Goal: Task Accomplishment & Management: Use online tool/utility

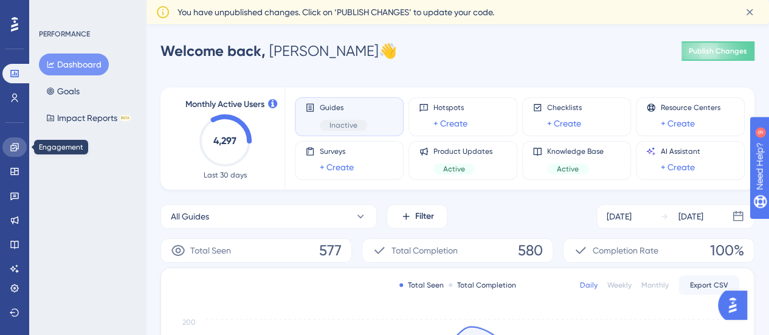
click at [12, 153] on link at bounding box center [14, 146] width 24 height 19
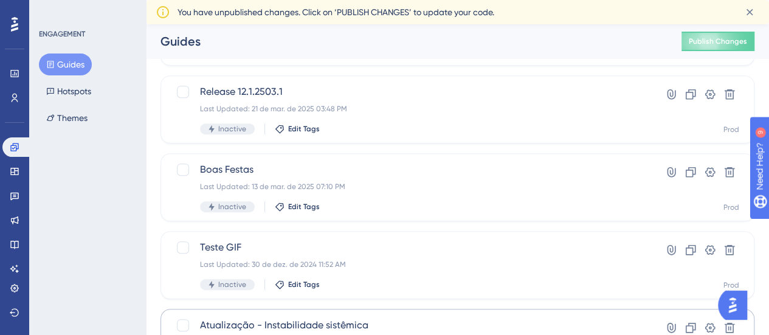
scroll to position [608, 0]
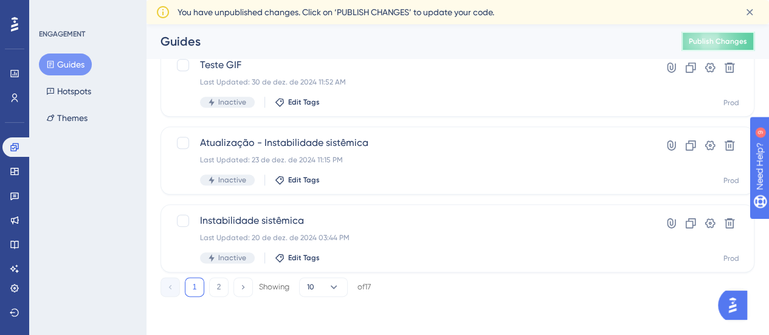
click at [699, 40] on span "Publish Changes" at bounding box center [718, 41] width 58 height 10
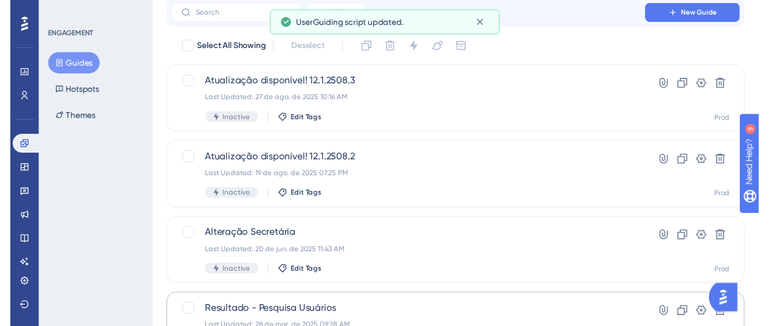
scroll to position [0, 0]
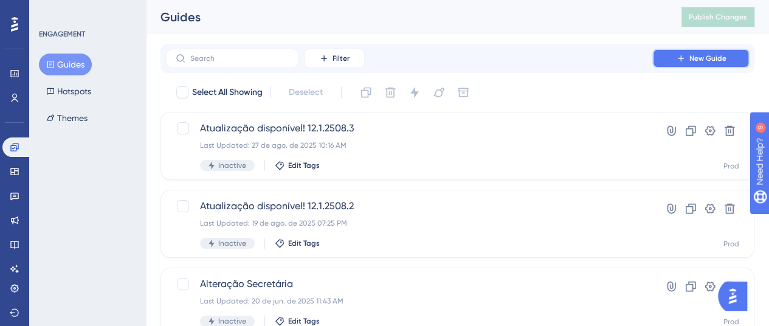
click at [698, 63] on span "New Guide" at bounding box center [707, 58] width 37 height 10
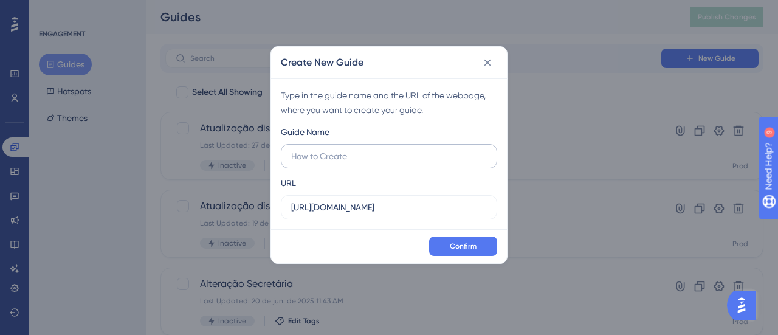
click at [433, 155] on input "text" at bounding box center [389, 156] width 196 height 13
click at [454, 201] on input "https://personalmedonline.com.br" at bounding box center [389, 207] width 196 height 13
drag, startPoint x: 433, startPoint y: 207, endPoint x: 321, endPoint y: 206, distance: 111.8
click at [321, 206] on input "https://personalmedonline.com.br" at bounding box center [389, 207] width 196 height 13
click at [346, 205] on input "https://personalmedonline.com.br" at bounding box center [389, 207] width 196 height 13
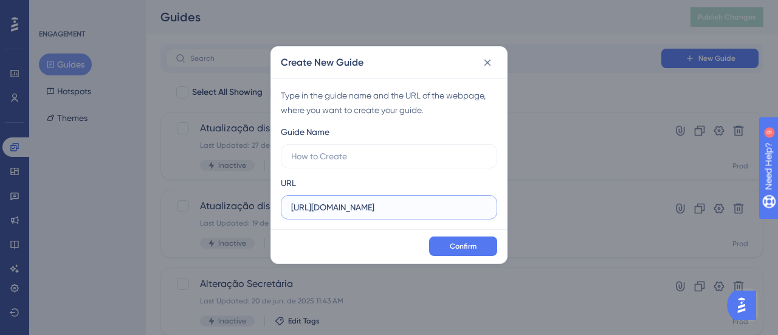
paste input "saude.meuelevestage.com/"
type input "https://saude.meuelevestage.com/"
click at [351, 156] on input "text" at bounding box center [389, 156] width 196 height 13
type input "Teste staging"
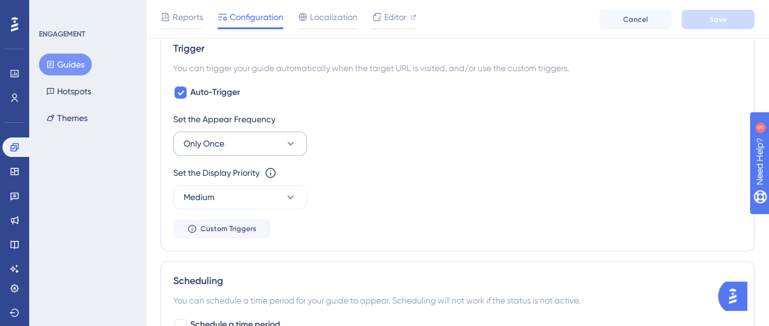
scroll to position [547, 0]
click at [243, 131] on button "Only Once" at bounding box center [240, 143] width 134 height 24
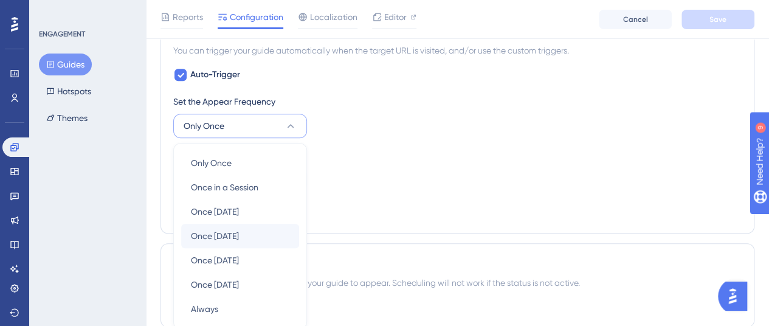
scroll to position [634, 0]
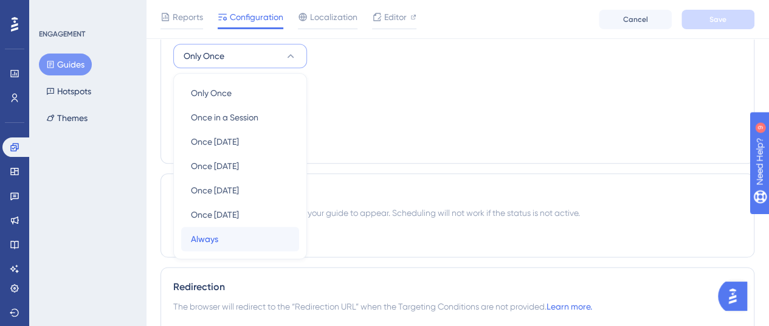
click at [225, 227] on div "Always Always" at bounding box center [240, 239] width 98 height 24
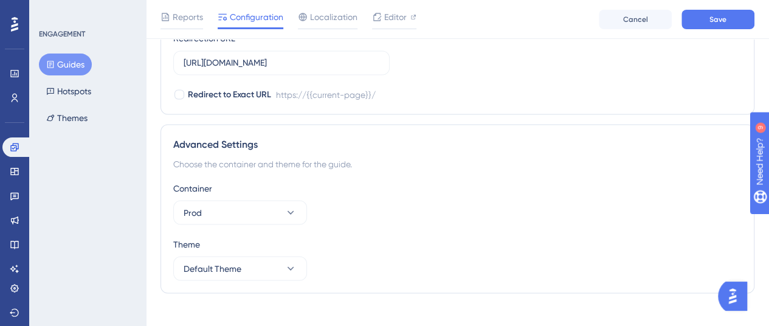
scroll to position [1091, 0]
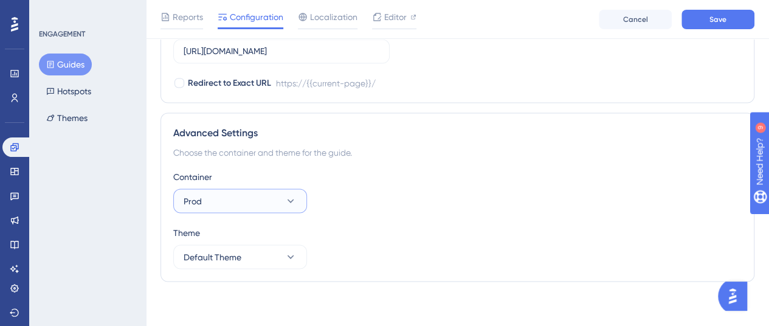
click at [273, 193] on button "Prod" at bounding box center [240, 200] width 134 height 24
click at [351, 160] on div "Advanced Settings Choose the container and theme for the guide. Container Prod …" at bounding box center [457, 196] width 594 height 169
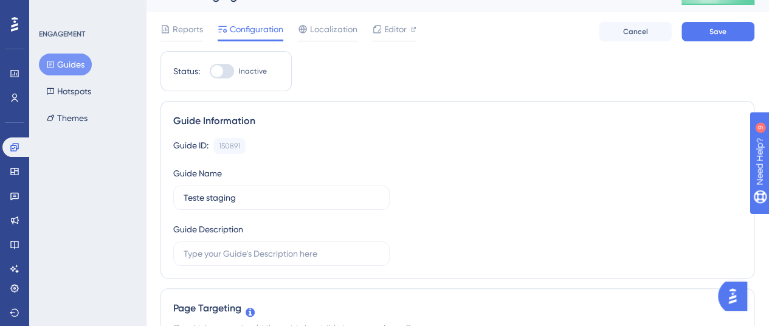
scroll to position [0, 0]
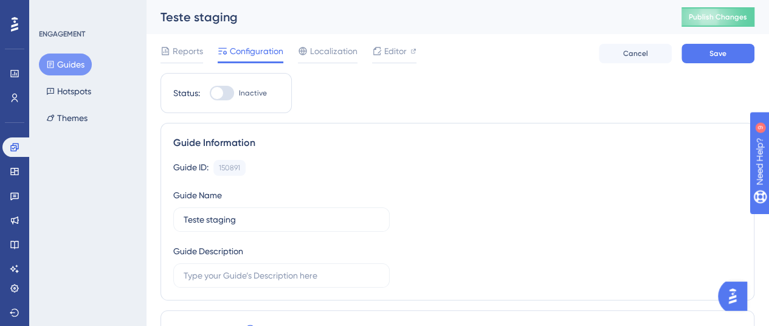
click at [216, 87] on div at bounding box center [217, 93] width 12 height 12
click at [210, 93] on input "Inactive" at bounding box center [209, 93] width 1 height 1
checkbox input "true"
click at [707, 50] on button "Save" at bounding box center [717, 53] width 73 height 19
drag, startPoint x: 327, startPoint y: 52, endPoint x: 363, endPoint y: 156, distance: 109.9
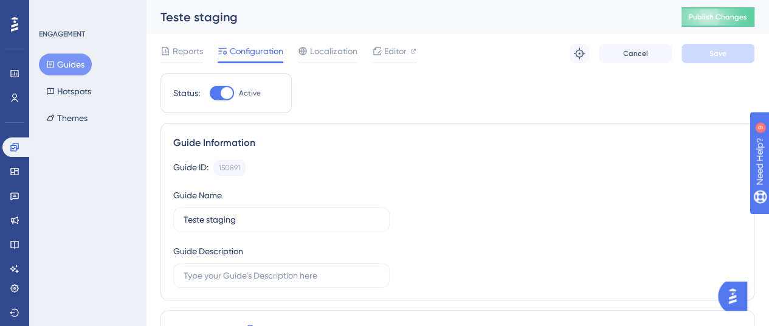
click at [327, 52] on span "Localization" at bounding box center [333, 51] width 47 height 15
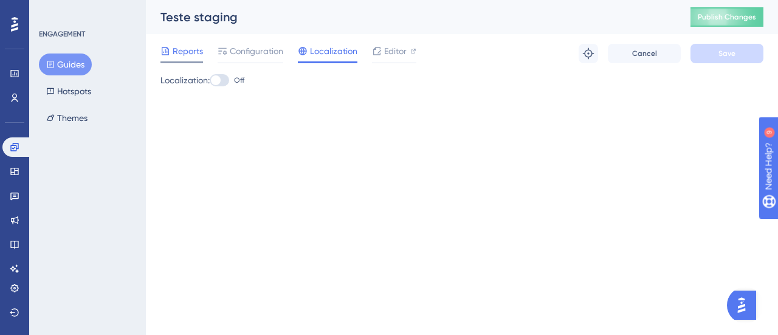
click at [201, 46] on span "Reports" at bounding box center [188, 51] width 30 height 15
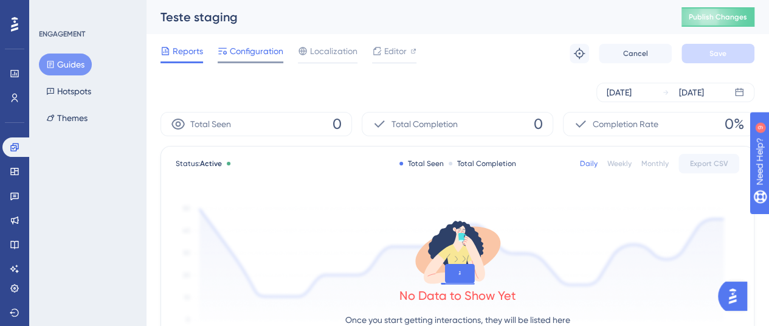
click at [275, 55] on span "Configuration" at bounding box center [256, 51] width 53 height 15
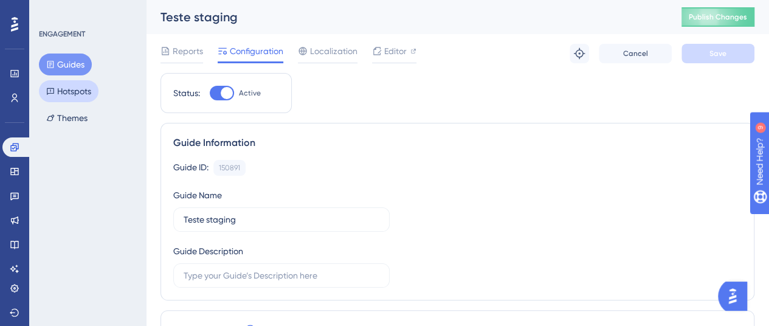
click at [71, 90] on button "Hotspots" at bounding box center [69, 91] width 60 height 22
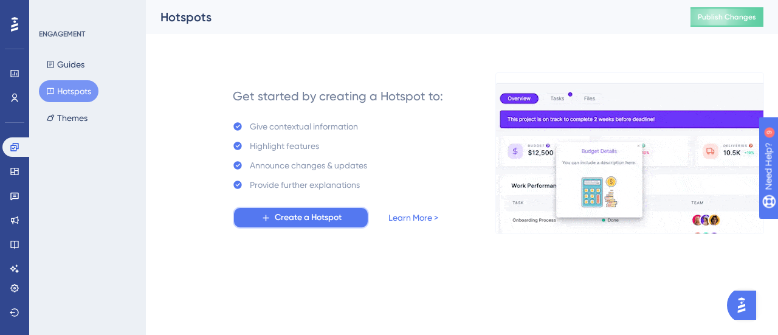
click at [329, 227] on button "Create a Hotspot" at bounding box center [301, 218] width 136 height 22
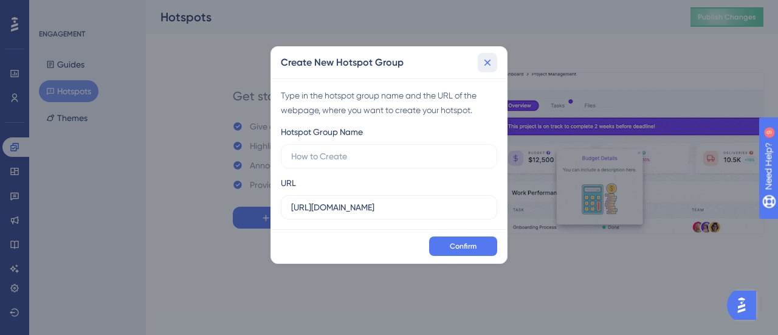
click at [482, 66] on icon at bounding box center [487, 63] width 12 height 12
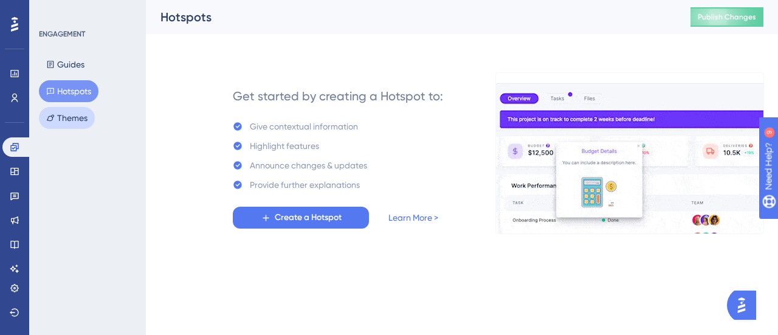
click at [91, 116] on button "Themes" at bounding box center [67, 118] width 56 height 22
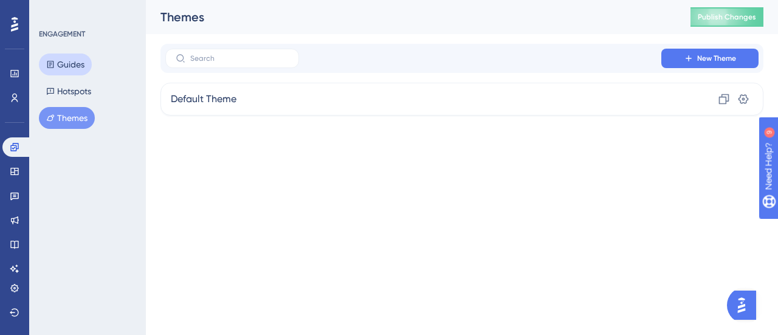
click at [69, 58] on button "Guides" at bounding box center [65, 64] width 53 height 22
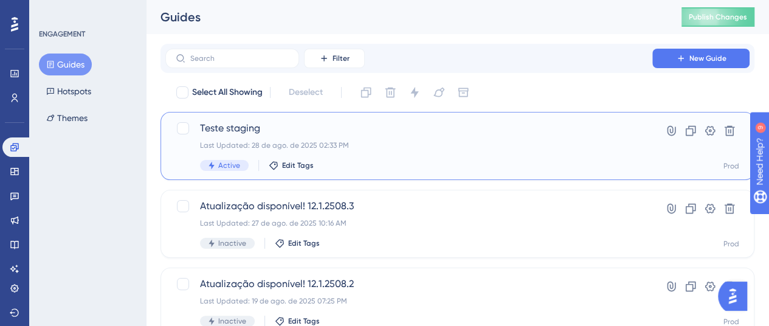
click at [539, 144] on div "Last Updated: 28 de ago. de 2025 02:33 PM" at bounding box center [409, 145] width 418 height 10
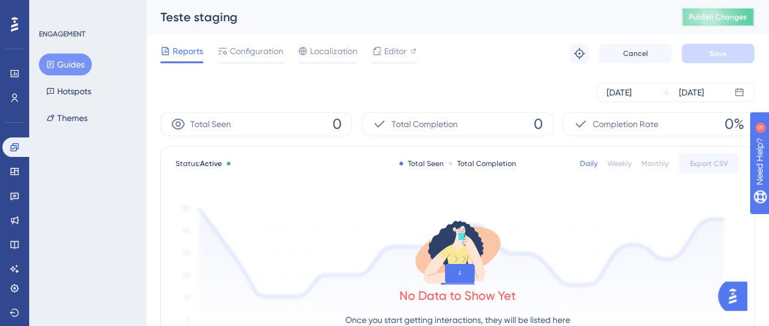
click at [724, 17] on span "Publish Changes" at bounding box center [718, 17] width 58 height 10
click at [580, 54] on icon at bounding box center [579, 53] width 12 height 12
click at [572, 51] on button at bounding box center [579, 53] width 19 height 19
click at [247, 49] on span "Configuration" at bounding box center [256, 51] width 53 height 15
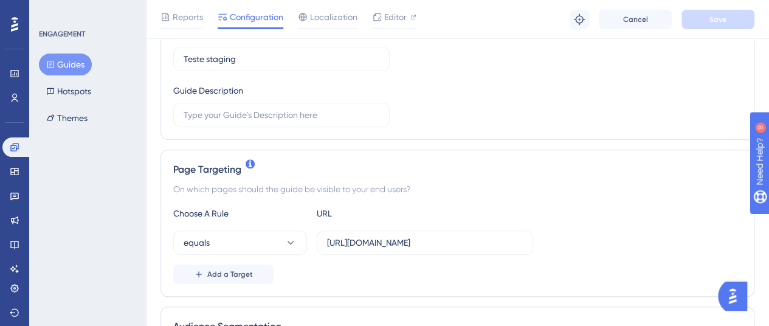
scroll to position [182, 0]
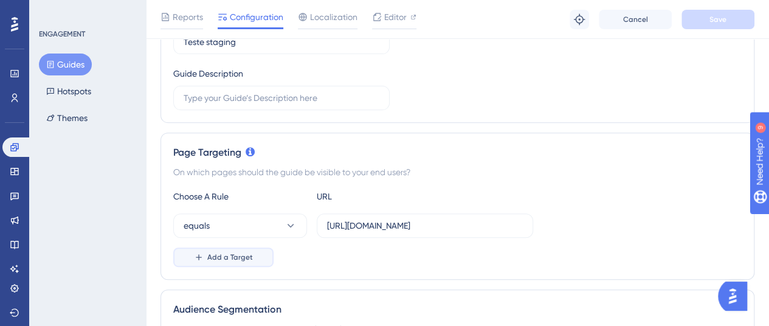
click at [238, 252] on span "Add a Target" at bounding box center [230, 257] width 46 height 10
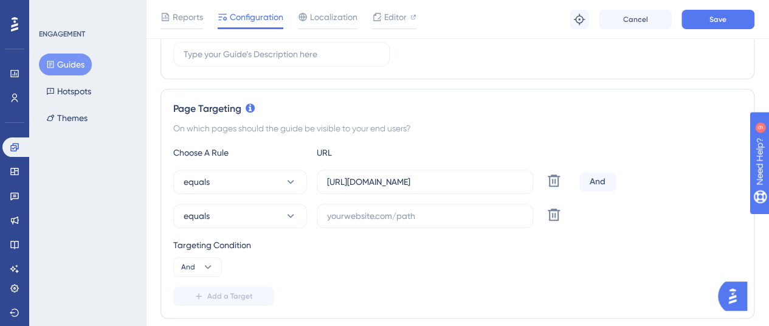
scroll to position [304, 0]
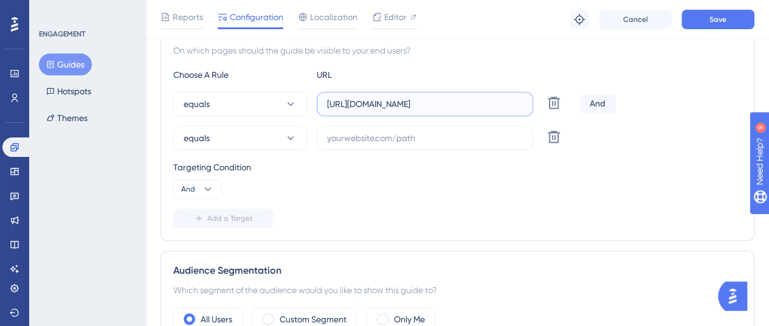
drag, startPoint x: 475, startPoint y: 100, endPoint x: 246, endPoint y: 77, distance: 230.3
click at [210, 67] on div "Choose A Rule URL equals https://saude.meuelevestage.com/ Delete And equals Del…" at bounding box center [457, 147] width 568 height 160
click at [434, 138] on input "text" at bounding box center [425, 137] width 196 height 13
paste input "https://saude.meuelevestage.com/"
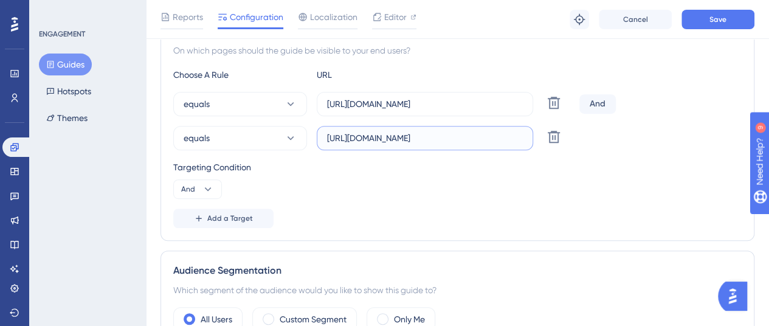
click at [346, 137] on input "https://saude.meuelevestage.com/" at bounding box center [425, 137] width 196 height 13
type input "http://saude.meuelevestage.com/"
click at [481, 128] on label "http://saude.meuelevestage.com/" at bounding box center [425, 138] width 216 height 24
click at [481, 131] on input "http://saude.meuelevestage.com/" at bounding box center [425, 137] width 196 height 13
click at [476, 111] on label "https://saude.meuelevestage.com/" at bounding box center [425, 104] width 216 height 24
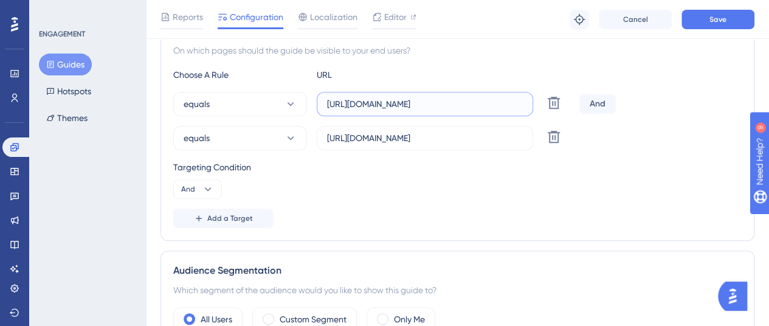
click at [476, 111] on input "https://saude.meuelevestage.com/" at bounding box center [425, 103] width 196 height 13
type input "https://saude.meuelevestage.com"
click at [491, 142] on input "http://saude.meuelevestage.com/" at bounding box center [425, 137] width 196 height 13
type input "http://saude.meuelevestage.com"
drag, startPoint x: 204, startPoint y: 208, endPoint x: 343, endPoint y: 193, distance: 139.4
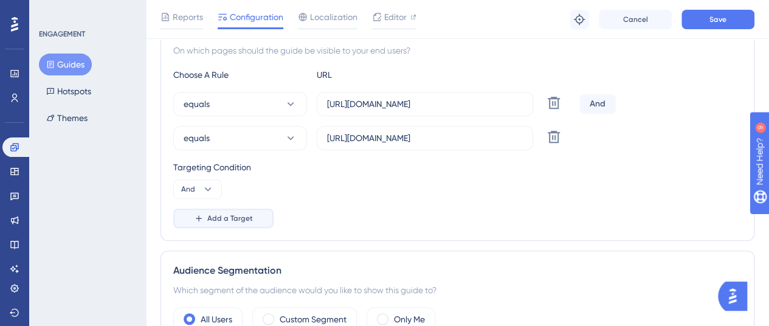
click at [205, 208] on button "Add a Target" at bounding box center [223, 217] width 100 height 19
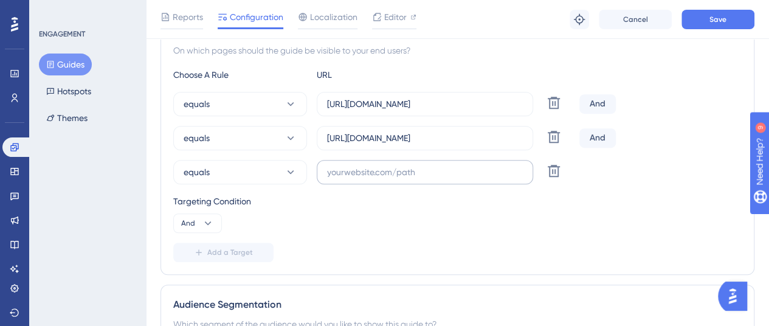
click at [380, 182] on label at bounding box center [425, 172] width 216 height 24
click at [380, 179] on input "text" at bounding box center [425, 171] width 196 height 13
paste input "saude.meuelevestage.com"
type input "saude.meuelevestage.com"
click at [201, 224] on button "And" at bounding box center [197, 222] width 49 height 19
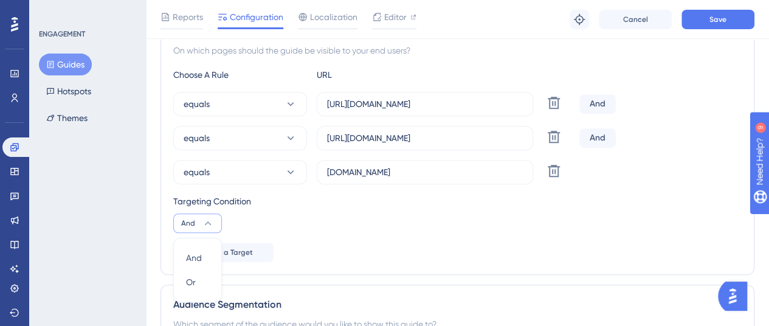
scroll to position [409, 0]
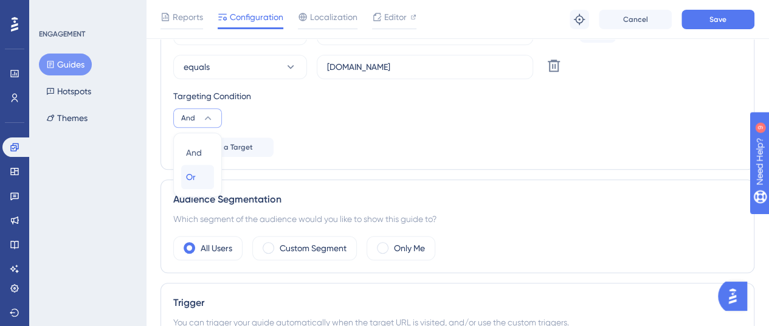
click at [199, 171] on div "Or Or" at bounding box center [197, 177] width 23 height 24
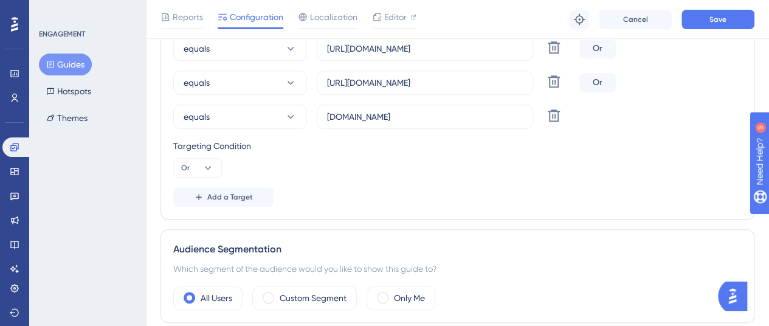
scroll to position [287, 0]
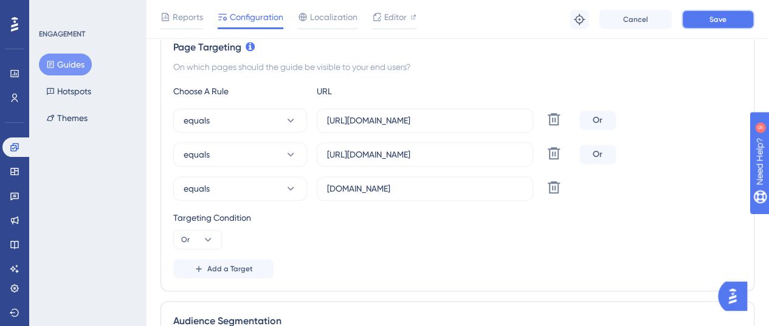
click at [706, 19] on button "Save" at bounding box center [717, 19] width 73 height 19
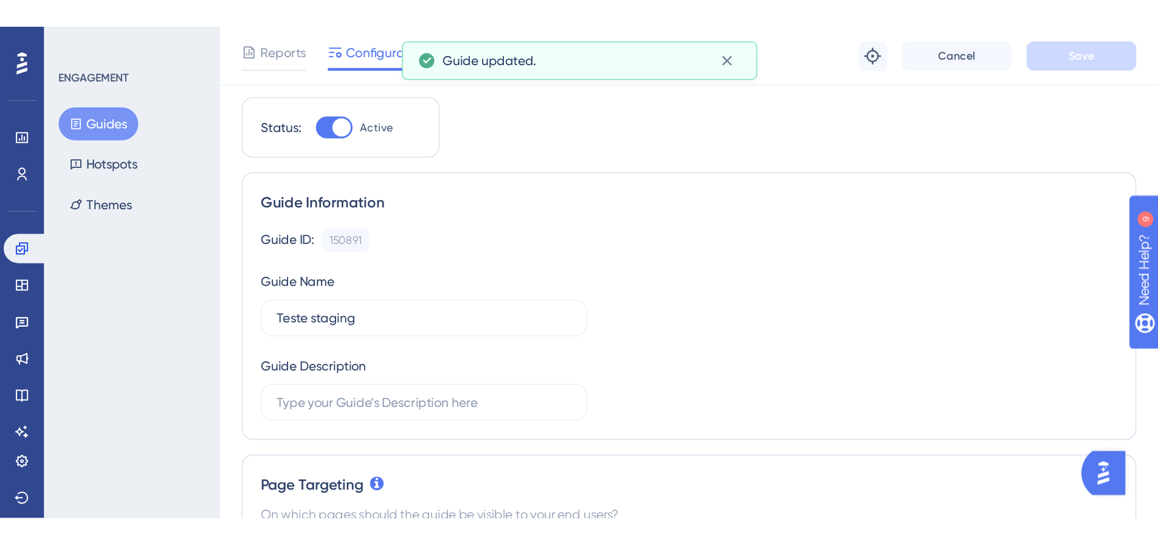
scroll to position [0, 0]
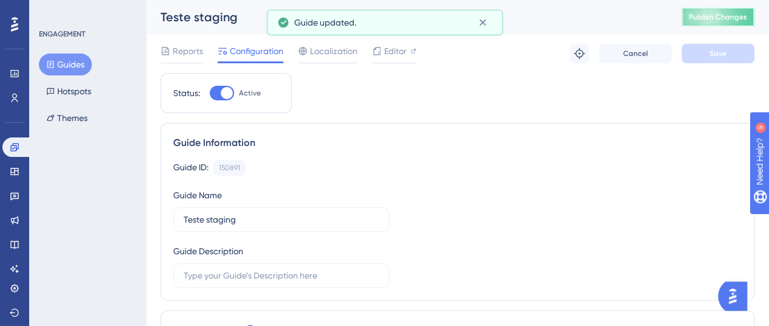
click at [727, 25] on button "Publish Changes" at bounding box center [717, 16] width 73 height 19
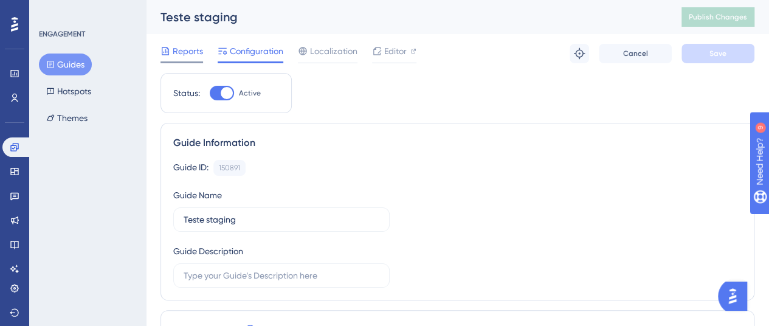
click at [193, 49] on span "Reports" at bounding box center [188, 51] width 30 height 15
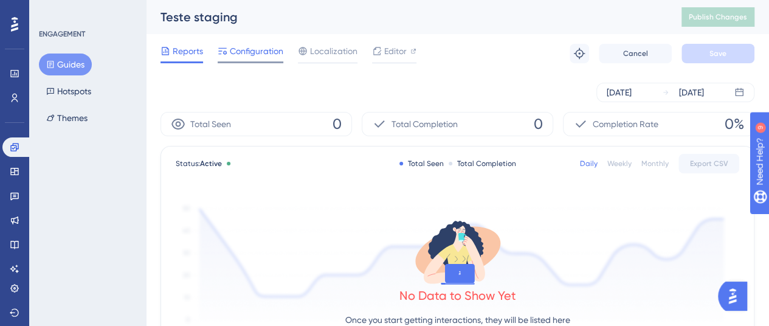
drag, startPoint x: 250, startPoint y: 50, endPoint x: 261, endPoint y: 48, distance: 11.7
click at [250, 50] on span "Configuration" at bounding box center [256, 51] width 53 height 15
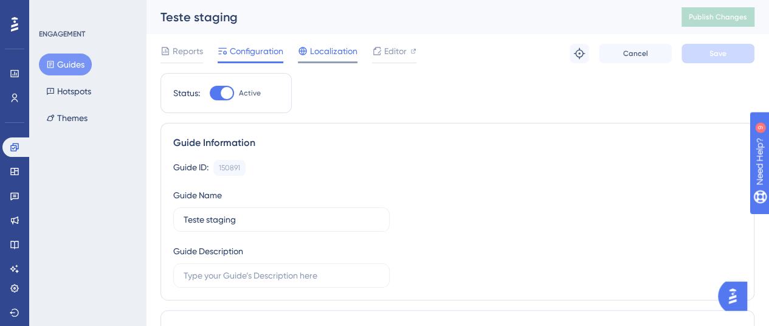
click at [337, 49] on span "Localization" at bounding box center [333, 51] width 47 height 15
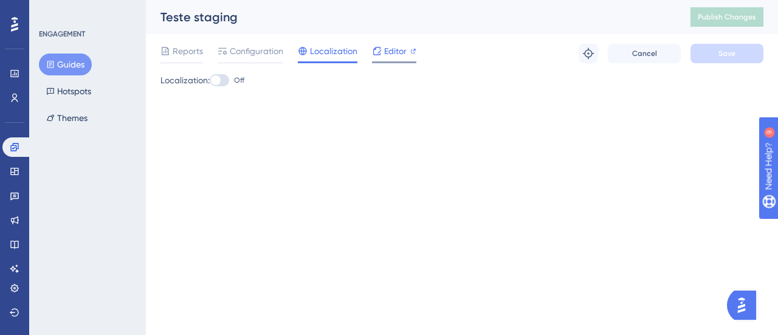
click at [393, 44] on span "Editor" at bounding box center [395, 51] width 22 height 15
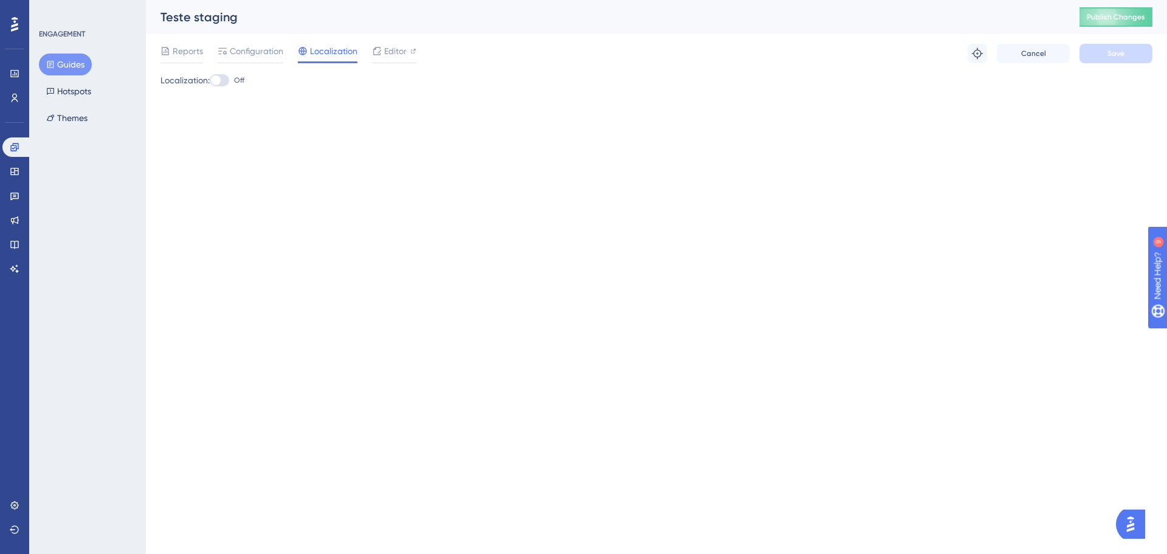
click at [80, 66] on button "Guides" at bounding box center [65, 64] width 53 height 22
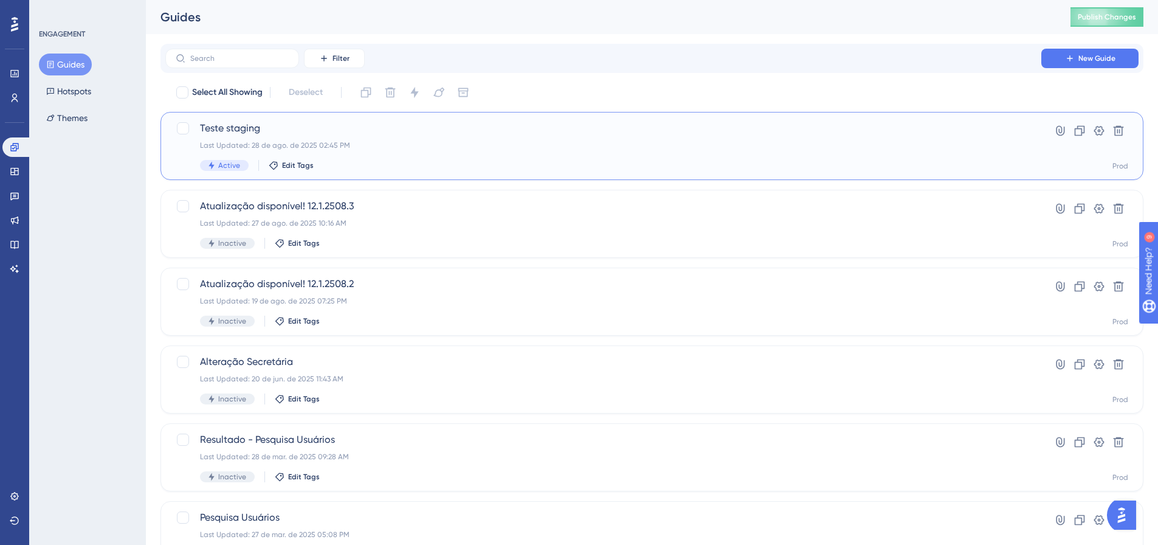
click at [212, 158] on div "Teste staging Last Updated: 28 de ago. de 2025 02:45 PM Active Edit Tags" at bounding box center [603, 146] width 807 height 50
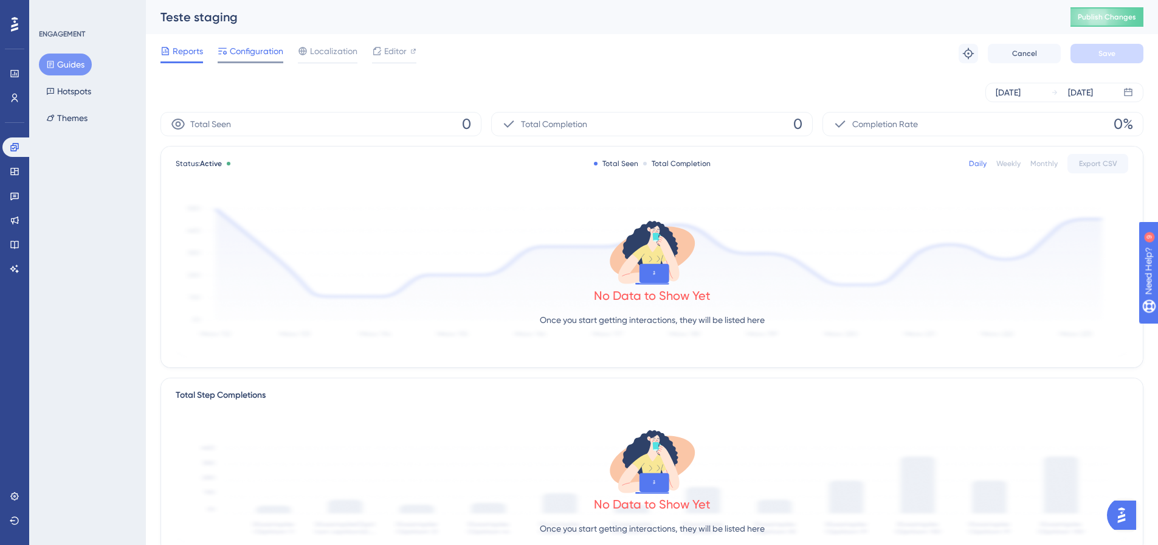
click at [218, 58] on div at bounding box center [223, 51] width 10 height 15
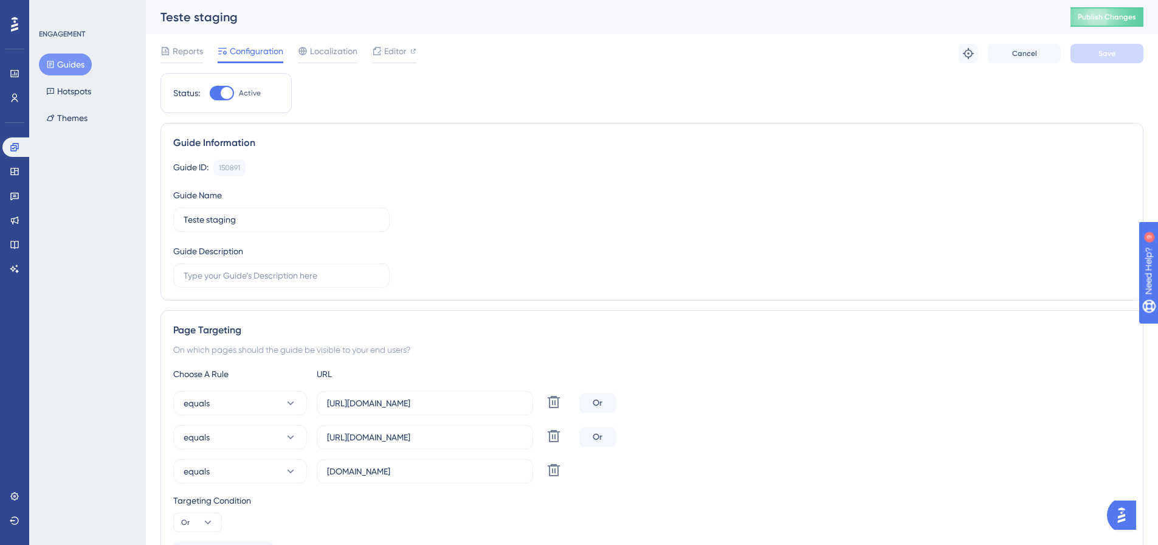
click at [214, 97] on div at bounding box center [222, 93] width 24 height 15
click at [210, 94] on input "Active" at bounding box center [209, 93] width 1 height 1
click at [1098, 59] on button "Save" at bounding box center [1106, 53] width 73 height 19
click at [1124, 21] on span "Publish Changes" at bounding box center [1107, 17] width 58 height 10
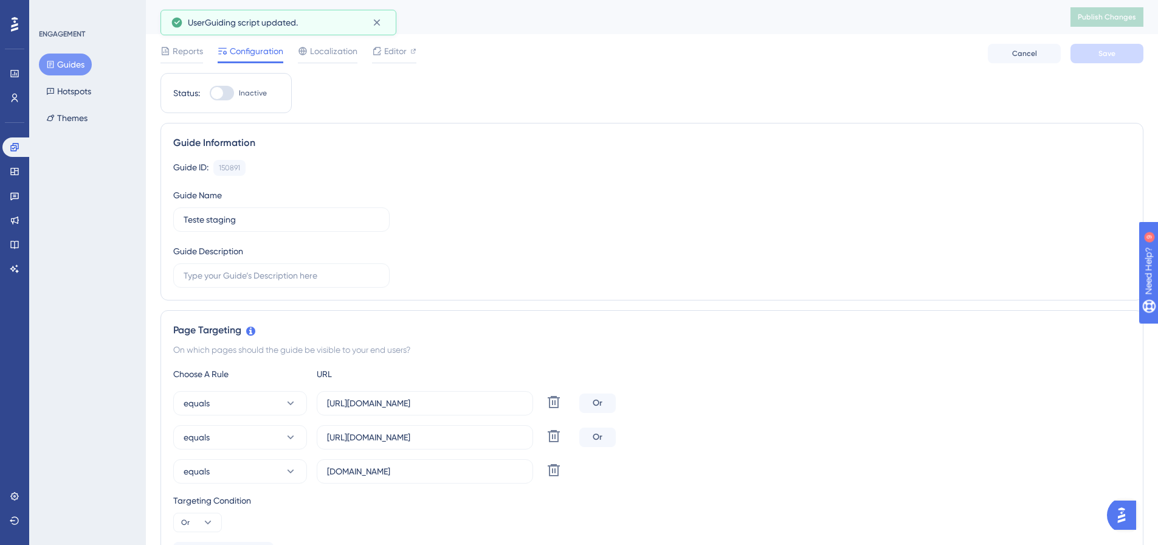
click at [217, 96] on div at bounding box center [217, 93] width 12 height 12
click at [210, 94] on input "Inactive" at bounding box center [209, 93] width 1 height 1
checkbox input "true"
click at [1108, 50] on span "Save" at bounding box center [1106, 54] width 17 height 10
click at [1109, 19] on span "Publish Changes" at bounding box center [1107, 17] width 58 height 10
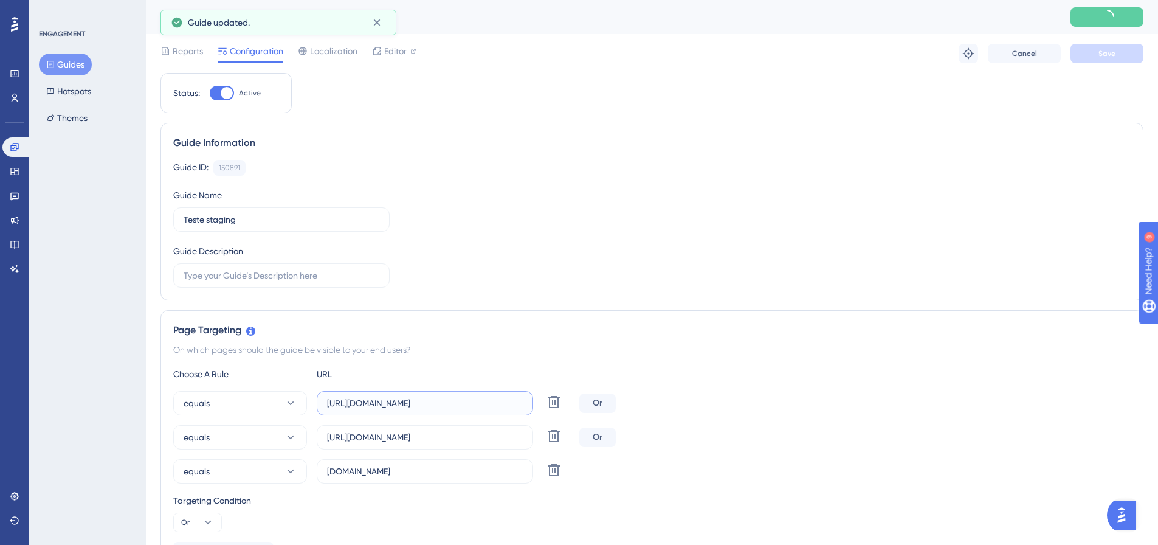
drag, startPoint x: 349, startPoint y: 408, endPoint x: 450, endPoint y: 407, distance: 100.9
click at [450, 407] on input "https://saude.meuelevestage.com" at bounding box center [425, 402] width 196 height 13
drag, startPoint x: 326, startPoint y: 438, endPoint x: 437, endPoint y: 432, distance: 110.8
click at [433, 432] on label "http://saude.meuelevestage.com" at bounding box center [425, 437] width 216 height 24
click at [433, 432] on input "http://saude.meuelevestage.com" at bounding box center [425, 436] width 196 height 13
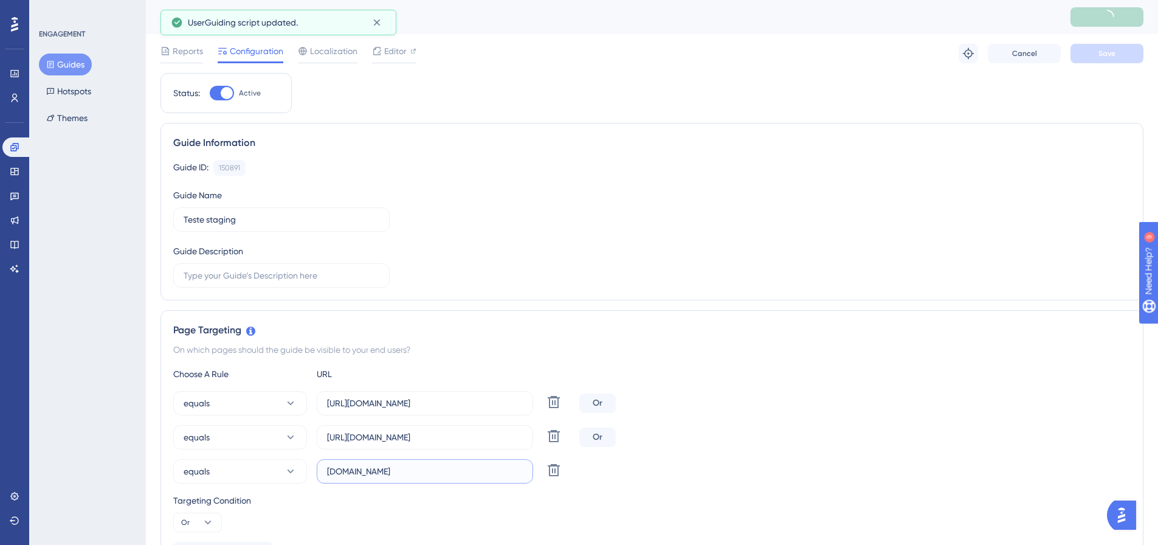
drag, startPoint x: 380, startPoint y: 469, endPoint x: 499, endPoint y: 463, distance: 118.7
click at [463, 469] on input "saude.meuelevestage.com" at bounding box center [425, 470] width 196 height 13
click at [271, 414] on button "equals" at bounding box center [240, 403] width 134 height 24
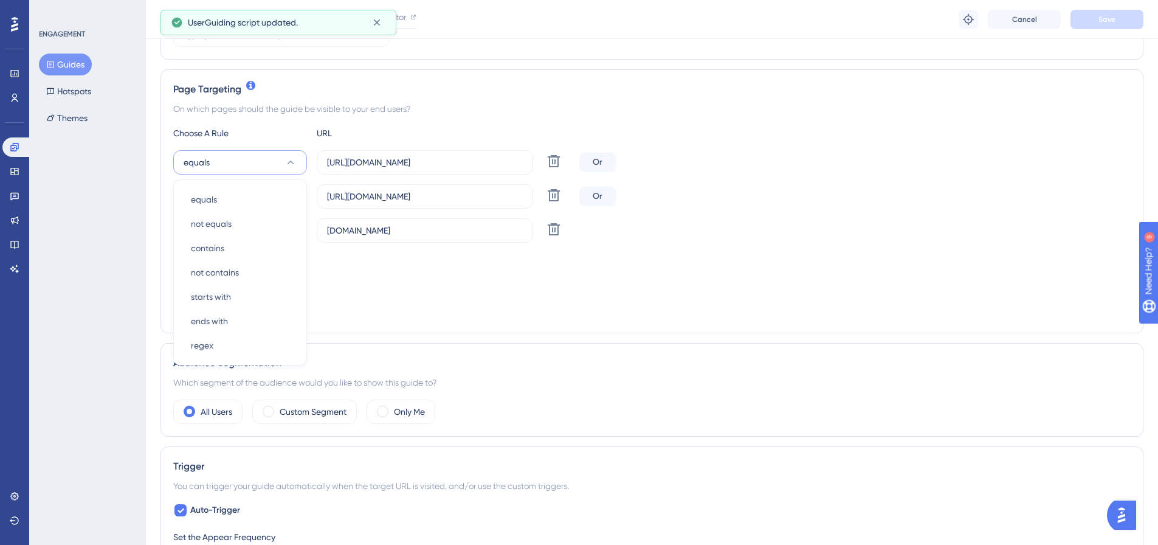
click at [476, 275] on div "Targeting Condition Or" at bounding box center [651, 271] width 957 height 39
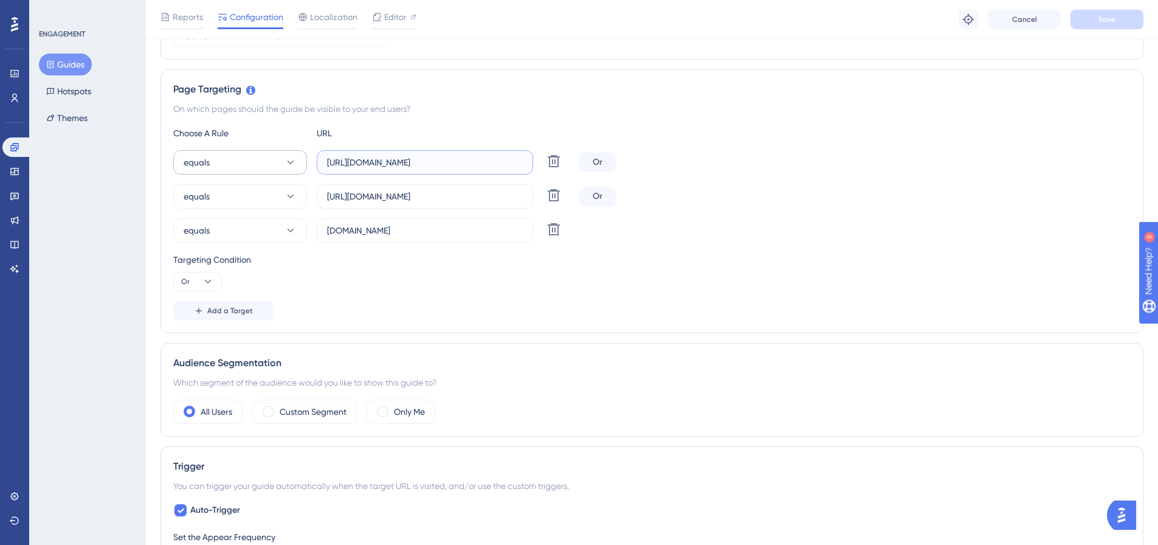
drag, startPoint x: 317, startPoint y: 167, endPoint x: 249, endPoint y: 159, distance: 68.6
click at [165, 177] on div "Page Targeting On which pages should the guide be visible to your end users? Ch…" at bounding box center [651, 201] width 983 height 264
drag, startPoint x: 898, startPoint y: 125, endPoint x: 828, endPoint y: 0, distance: 143.2
click at [898, 125] on div "Page Targeting On which pages should the guide be visible to your end users? Ch…" at bounding box center [651, 201] width 983 height 264
click at [489, 157] on input "https://saude.meuelevestage.com" at bounding box center [425, 162] width 196 height 13
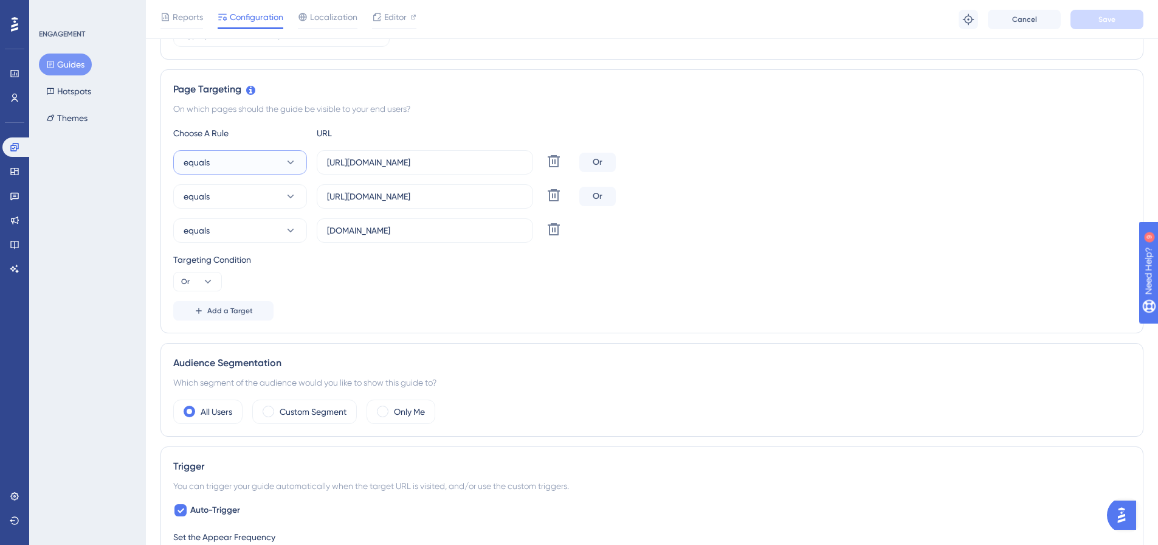
click at [244, 162] on button "equals" at bounding box center [240, 162] width 134 height 24
drag, startPoint x: 247, startPoint y: 247, endPoint x: 242, endPoint y: 222, distance: 25.5
click at [247, 246] on div "contains contains" at bounding box center [240, 248] width 98 height 24
click at [239, 203] on button "equals" at bounding box center [240, 196] width 134 height 24
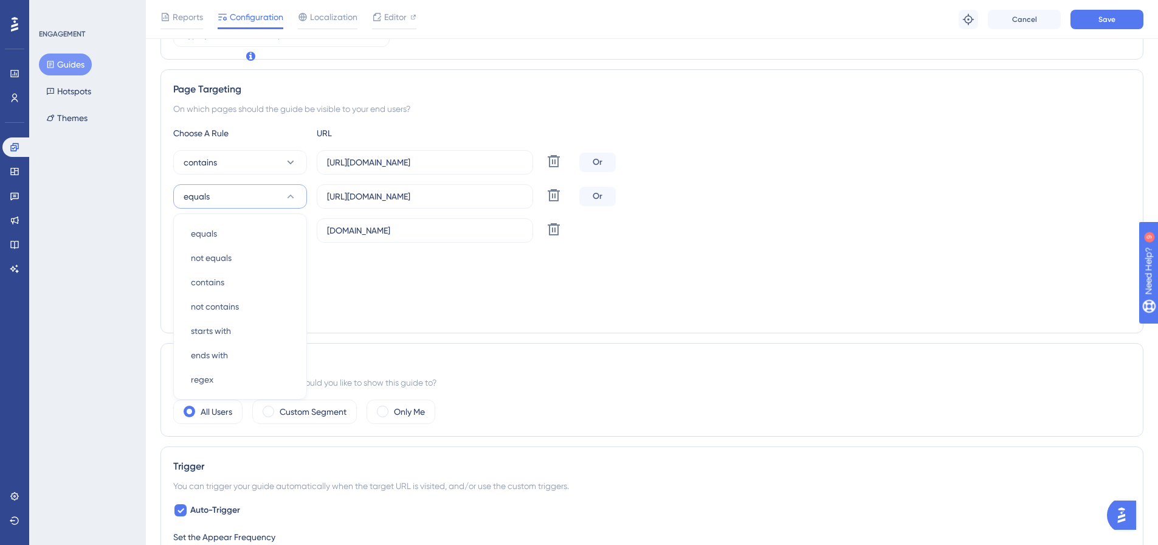
scroll to position [280, 0]
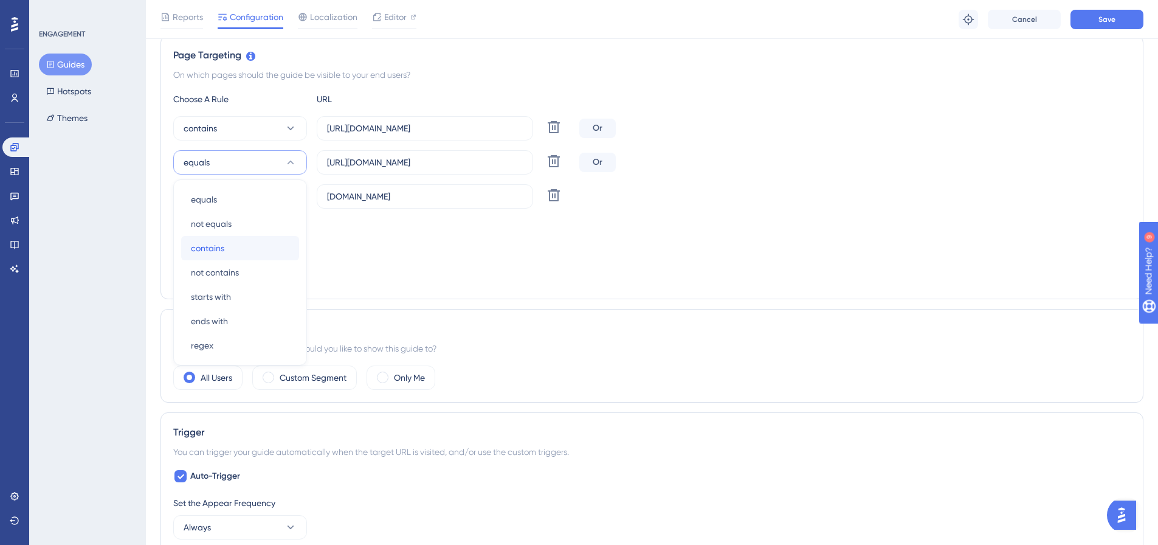
click at [225, 237] on div "contains contains" at bounding box center [240, 248] width 98 height 24
drag, startPoint x: 233, startPoint y: 195, endPoint x: 232, endPoint y: 207, distance: 12.9
click at [233, 195] on button "equals" at bounding box center [240, 196] width 134 height 24
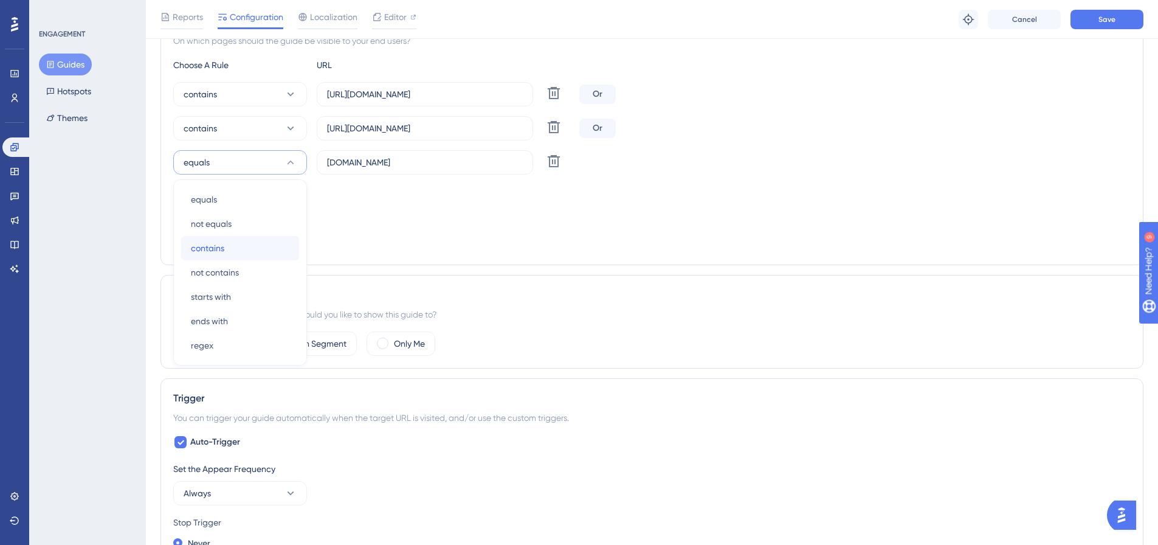
click at [221, 243] on span "contains" at bounding box center [207, 248] width 33 height 15
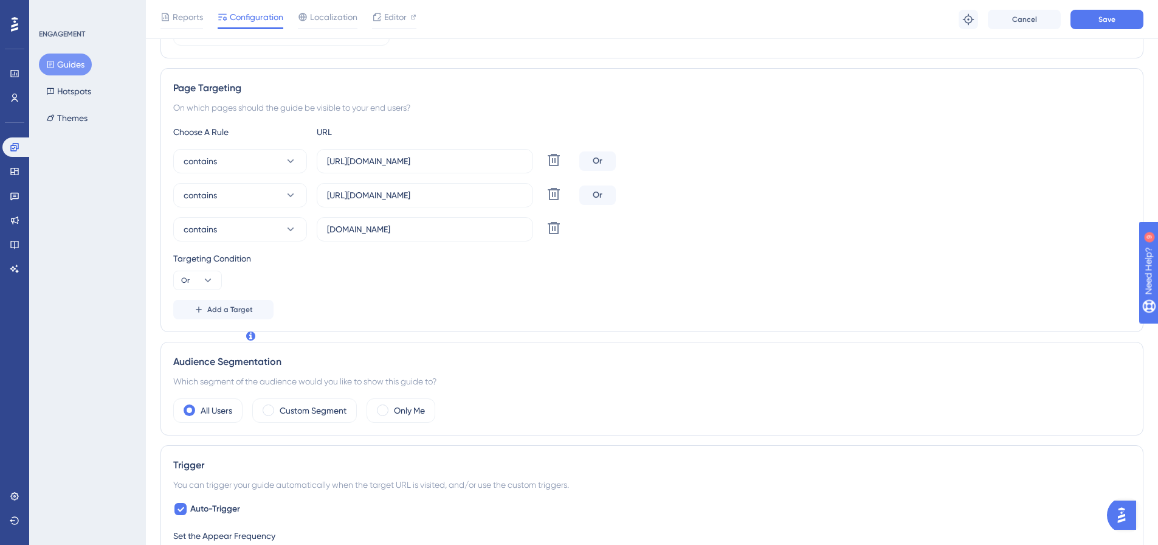
scroll to position [131, 0]
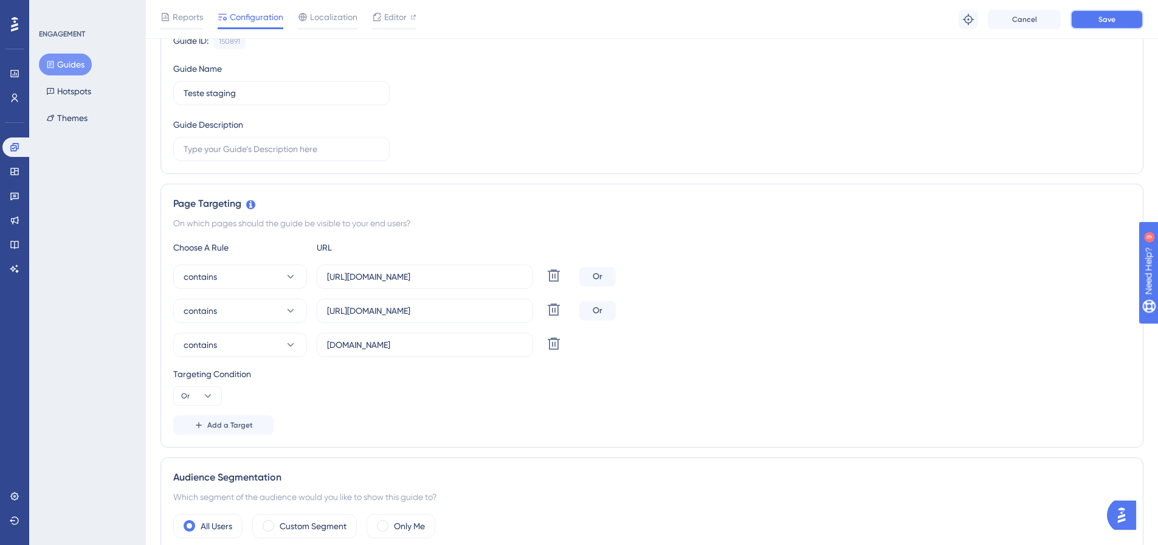
click at [1093, 21] on button "Save" at bounding box center [1106, 19] width 73 height 19
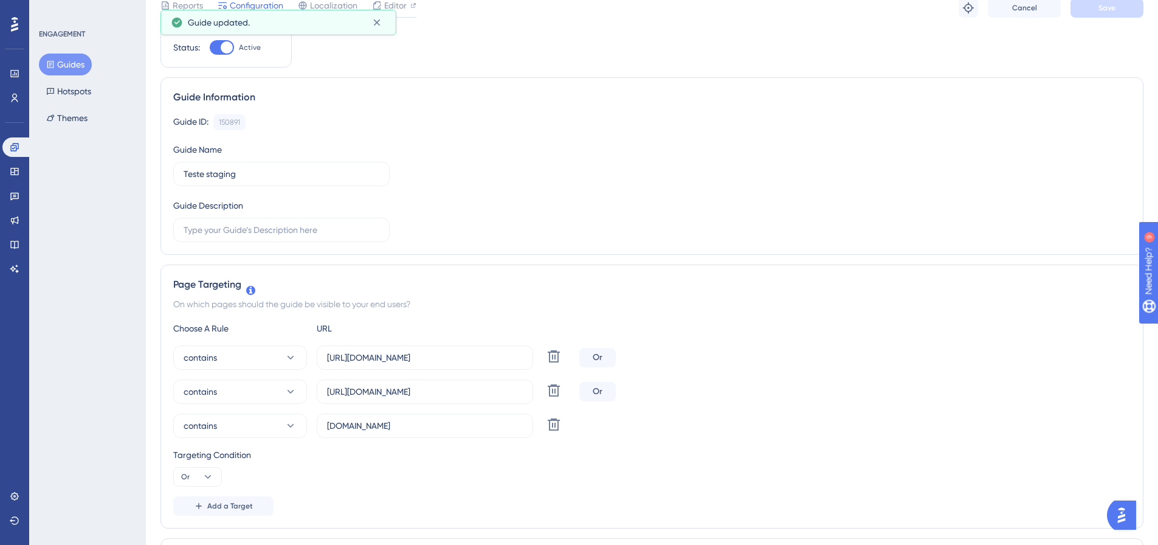
scroll to position [0, 0]
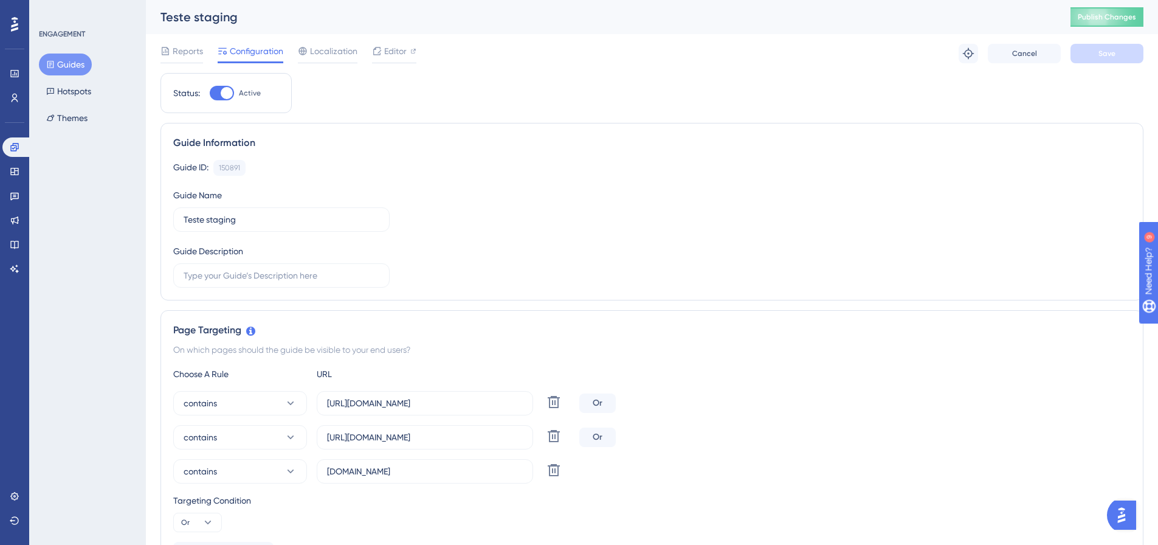
click at [1116, 17] on span "Publish Changes" at bounding box center [1107, 17] width 58 height 10
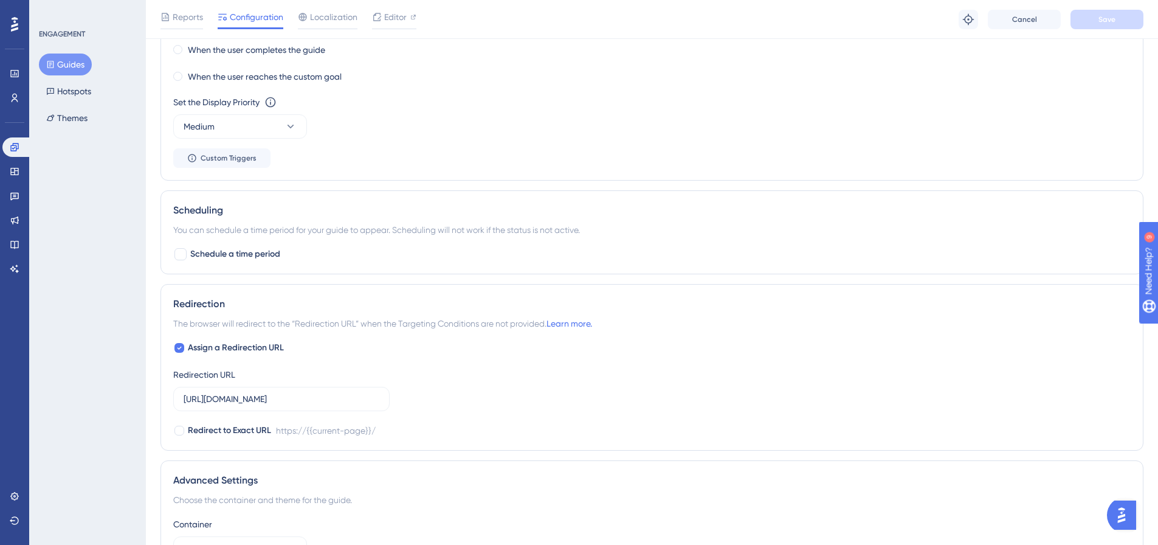
scroll to position [973, 0]
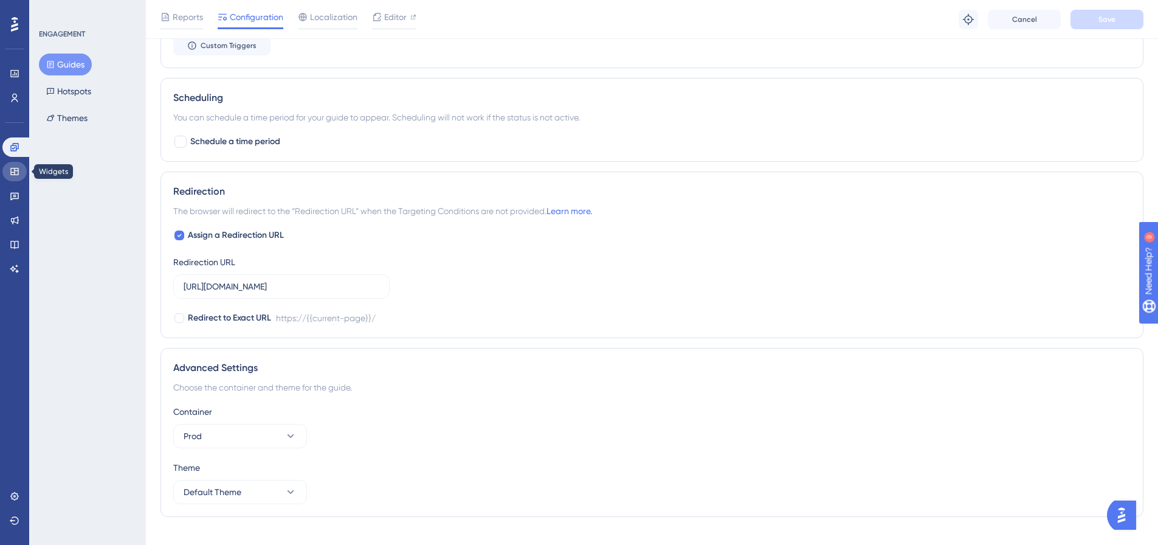
click at [12, 171] on icon at bounding box center [15, 172] width 10 height 10
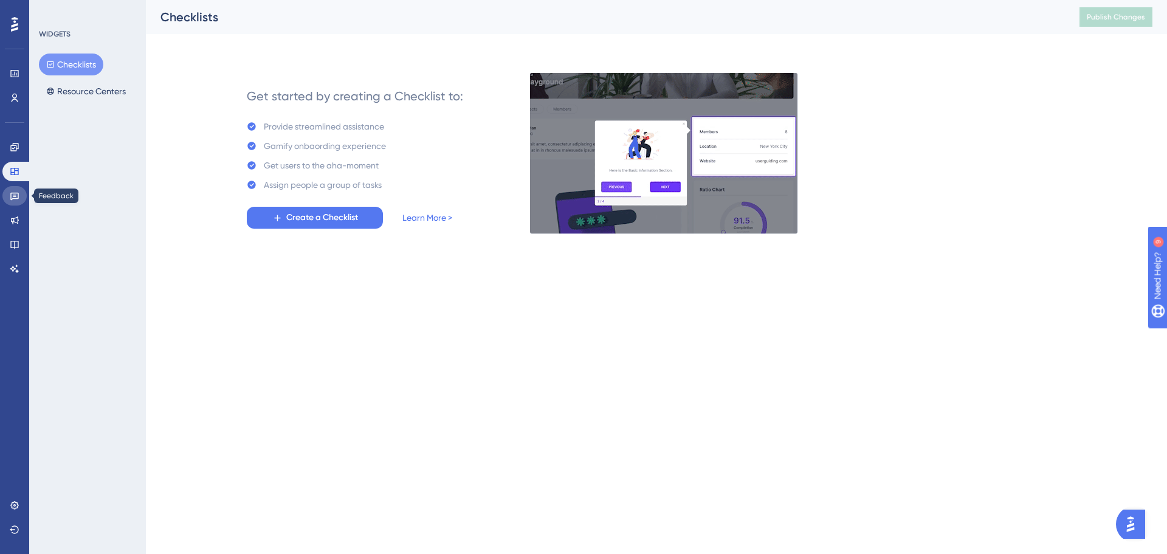
click at [16, 192] on icon at bounding box center [15, 196] width 10 height 10
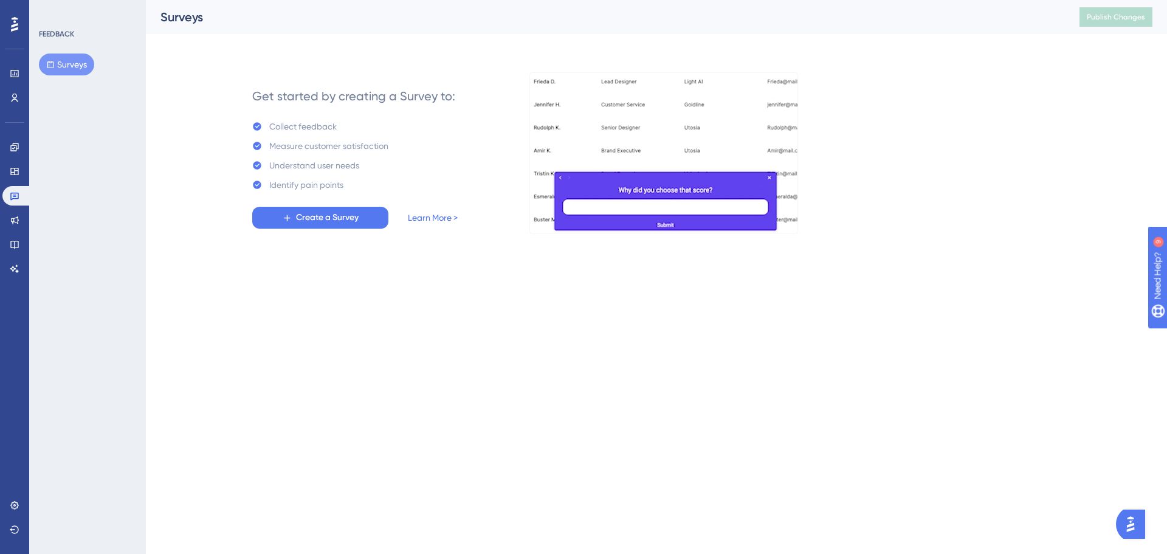
click at [16, 207] on div "Engagement Widgets Feedback Product Updates Knowledge Base AI Assistant" at bounding box center [14, 207] width 24 height 141
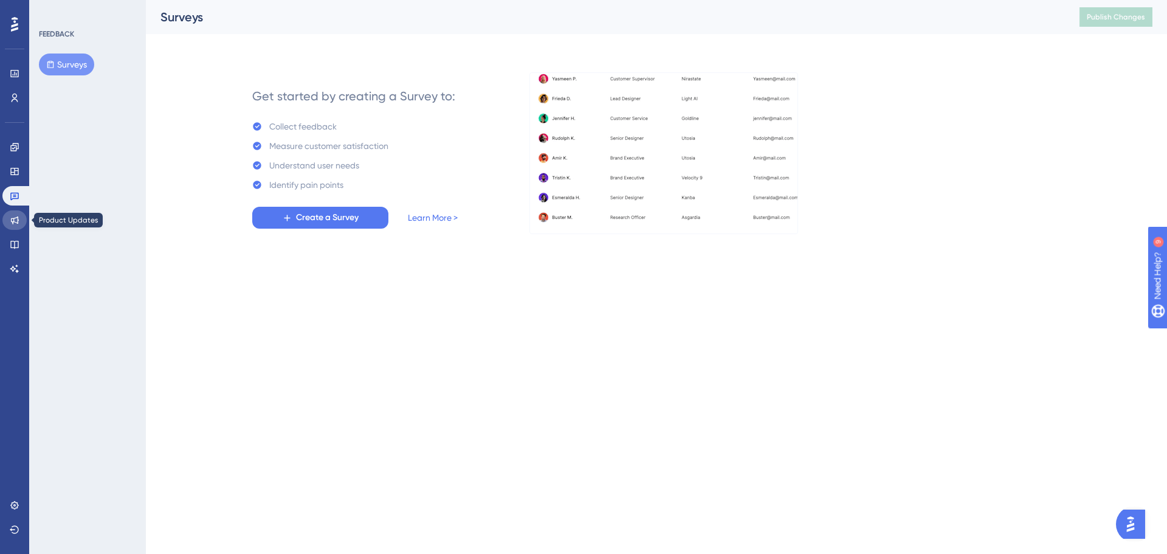
click at [14, 221] on icon at bounding box center [15, 220] width 8 height 8
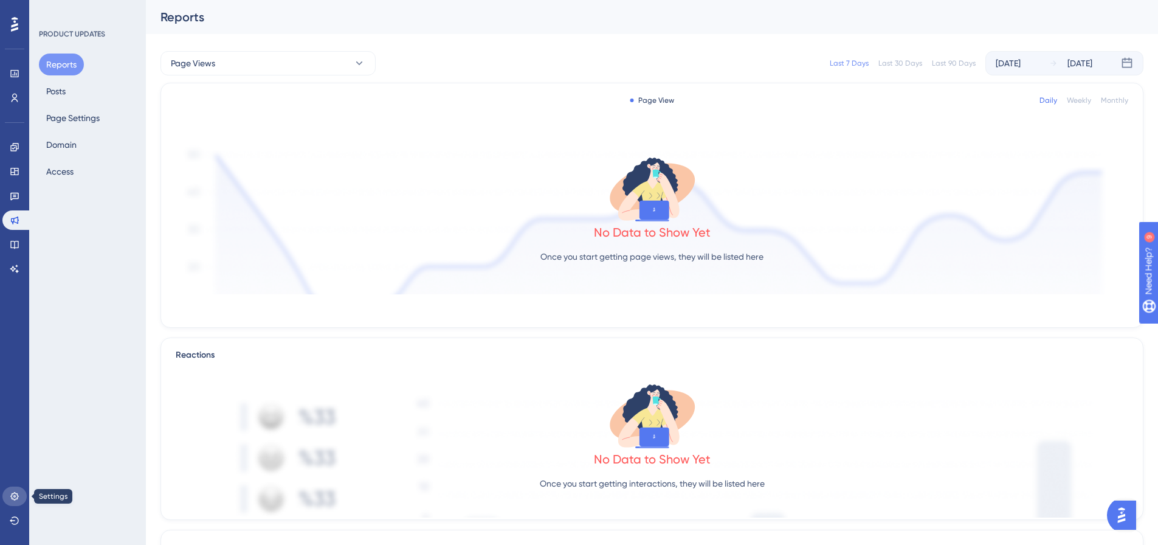
click at [16, 496] on icon at bounding box center [15, 496] width 10 height 10
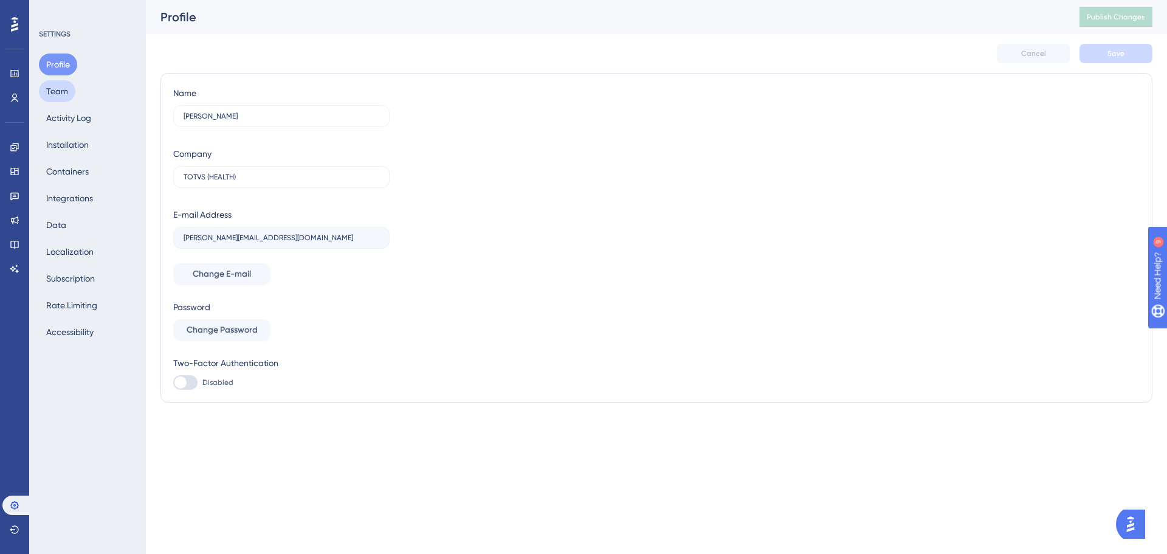
click at [59, 89] on button "Team" at bounding box center [57, 91] width 36 height 22
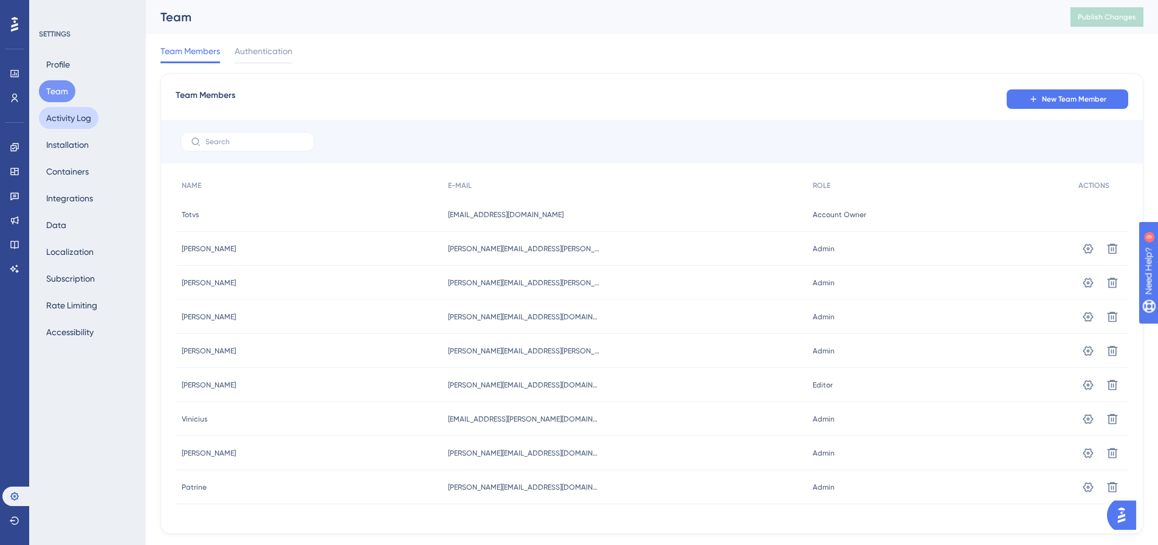
click at [66, 119] on button "Activity Log" at bounding box center [69, 118] width 60 height 22
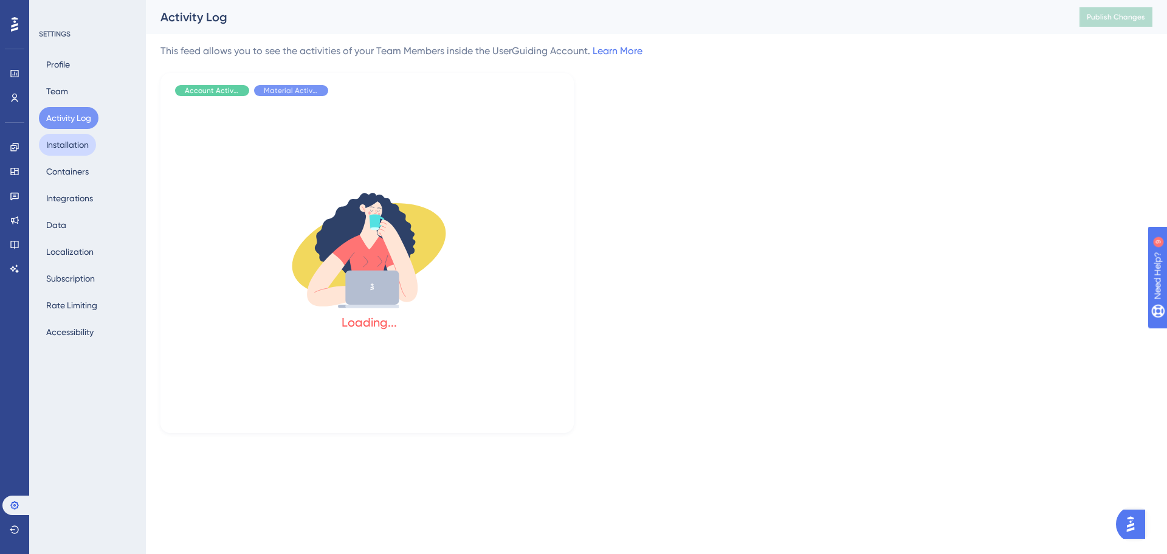
click at [63, 139] on button "Installation" at bounding box center [67, 145] width 57 height 22
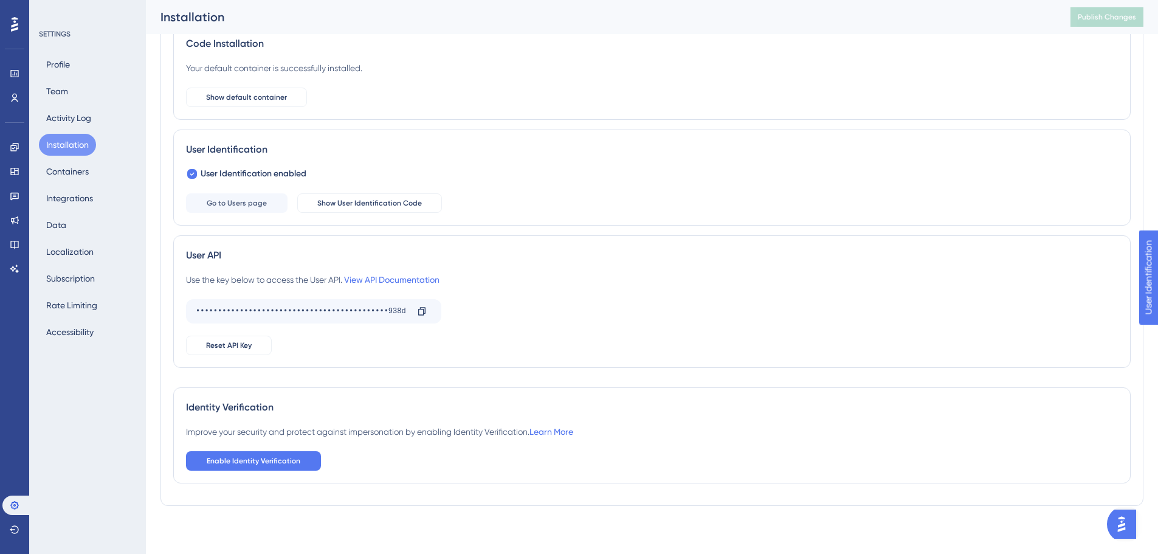
scroll to position [87, 0]
click at [69, 178] on button "Containers" at bounding box center [67, 171] width 57 height 22
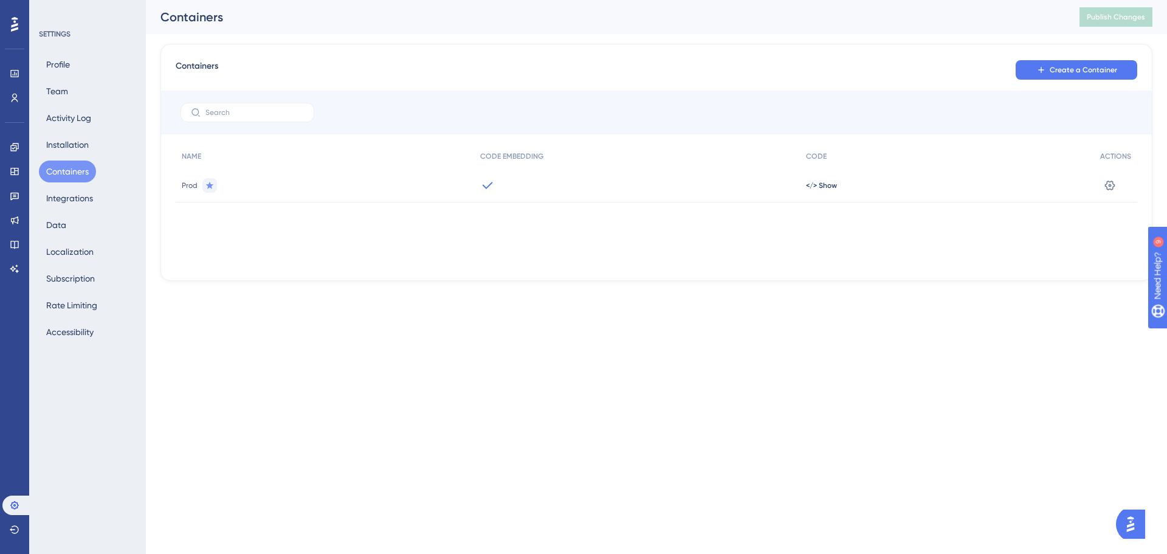
click at [856, 181] on div "</> Show" at bounding box center [947, 185] width 294 height 34
click at [835, 188] on span "</> Show" at bounding box center [821, 186] width 31 height 10
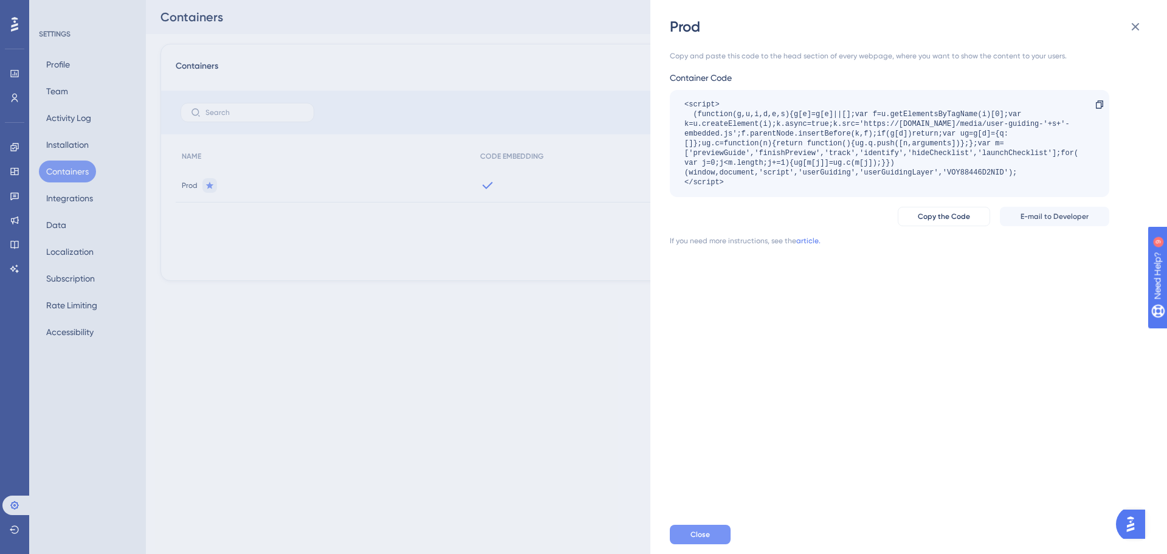
click at [717, 529] on button "Close" at bounding box center [700, 534] width 61 height 19
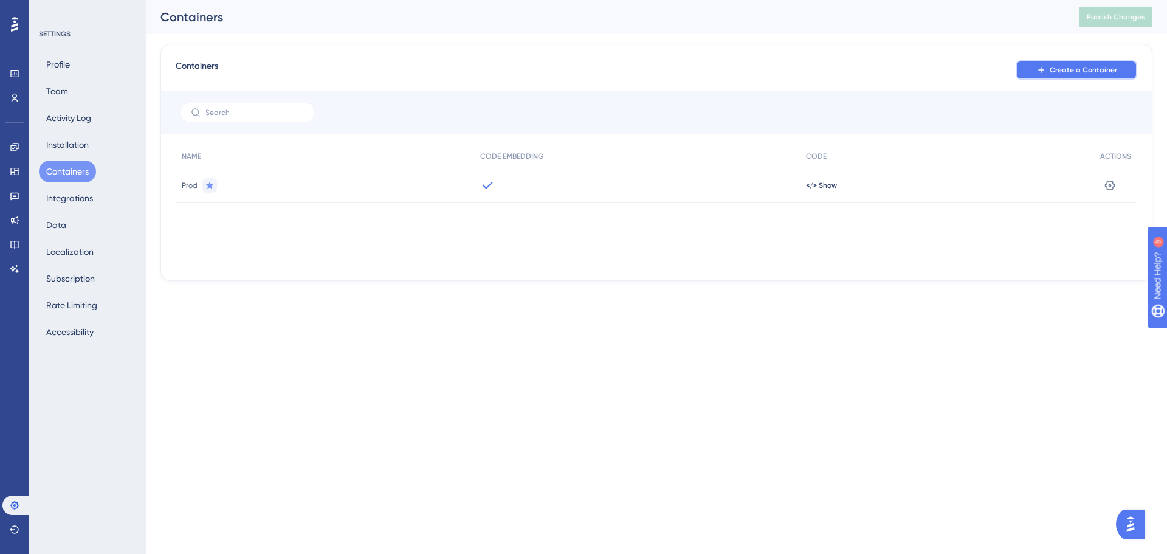
click at [1084, 74] on span "Create a Container" at bounding box center [1083, 70] width 67 height 10
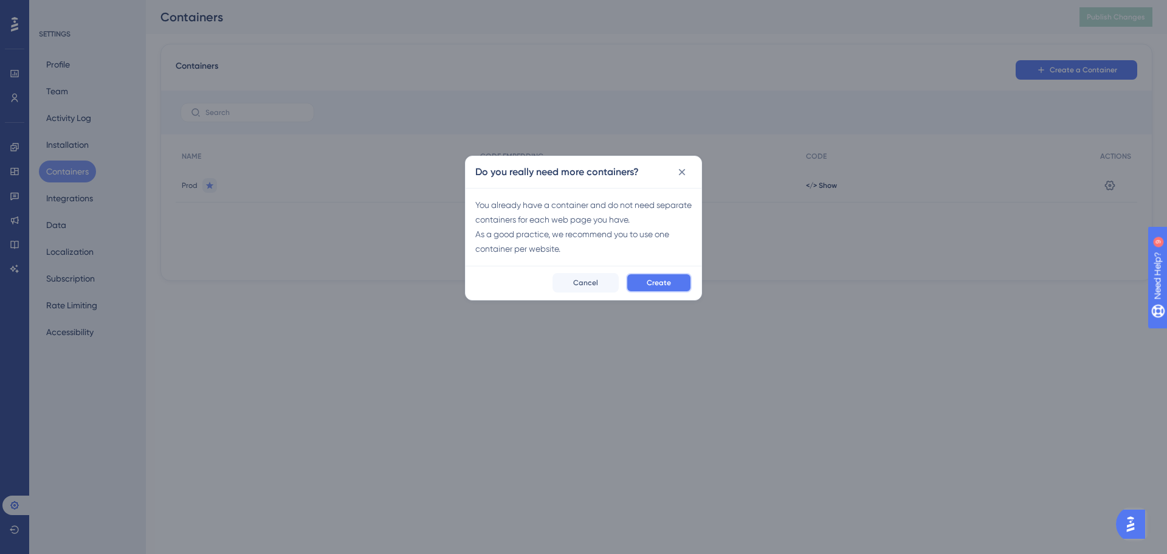
click at [653, 279] on span "Create" at bounding box center [659, 283] width 24 height 10
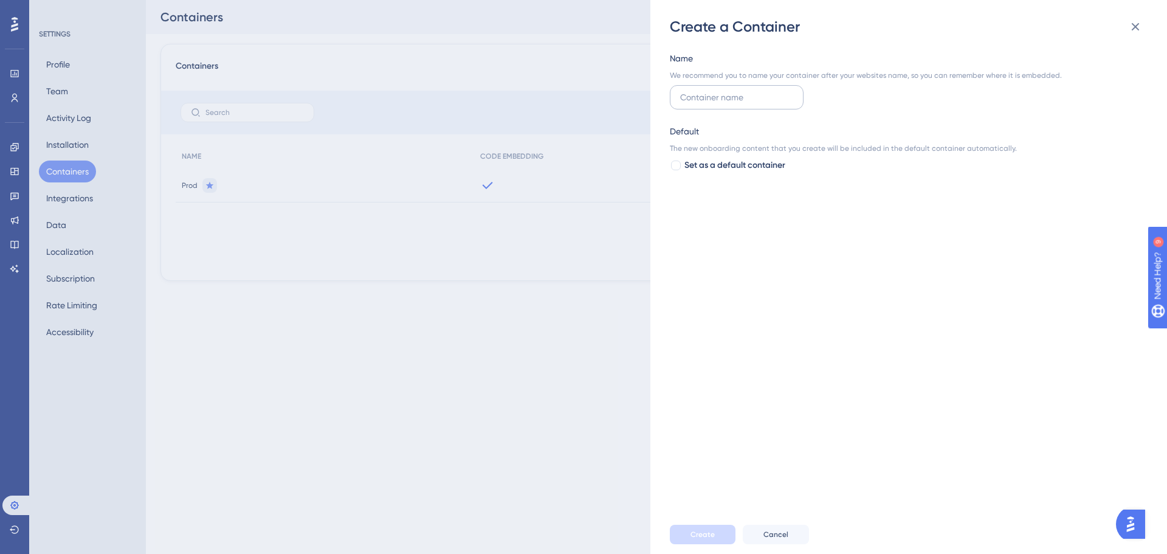
click at [752, 96] on input "text" at bounding box center [736, 97] width 113 height 13
type input "Stage"
click at [703, 167] on span "Set as a default container" at bounding box center [734, 165] width 101 height 15
drag, startPoint x: 703, startPoint y: 167, endPoint x: 732, endPoint y: 234, distance: 72.9
click at [704, 167] on span "Set as a default container" at bounding box center [734, 165] width 101 height 15
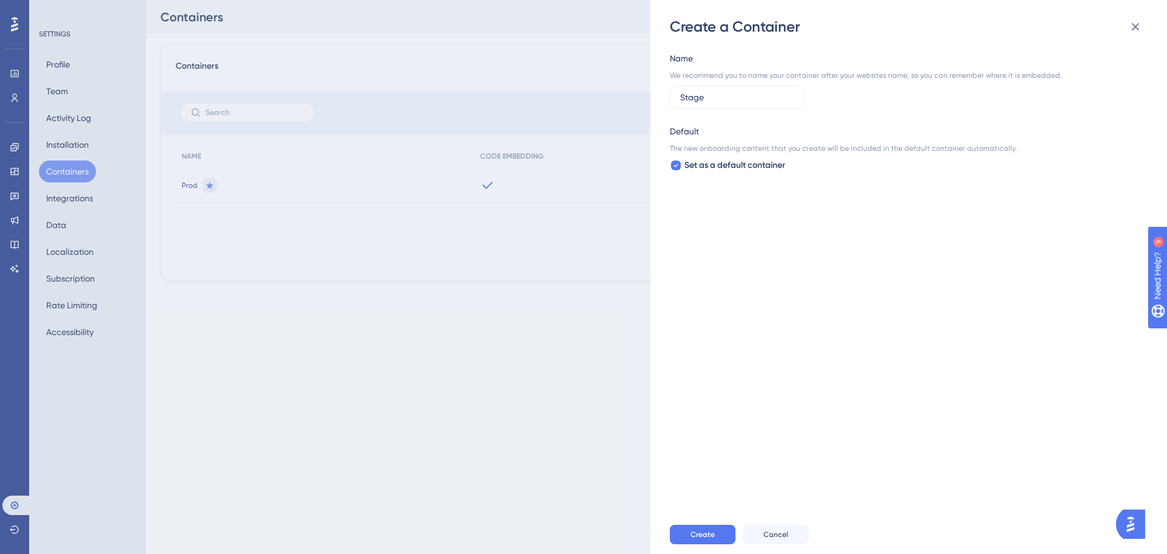
checkbox input "false"
click at [698, 541] on button "Create" at bounding box center [703, 534] width 66 height 19
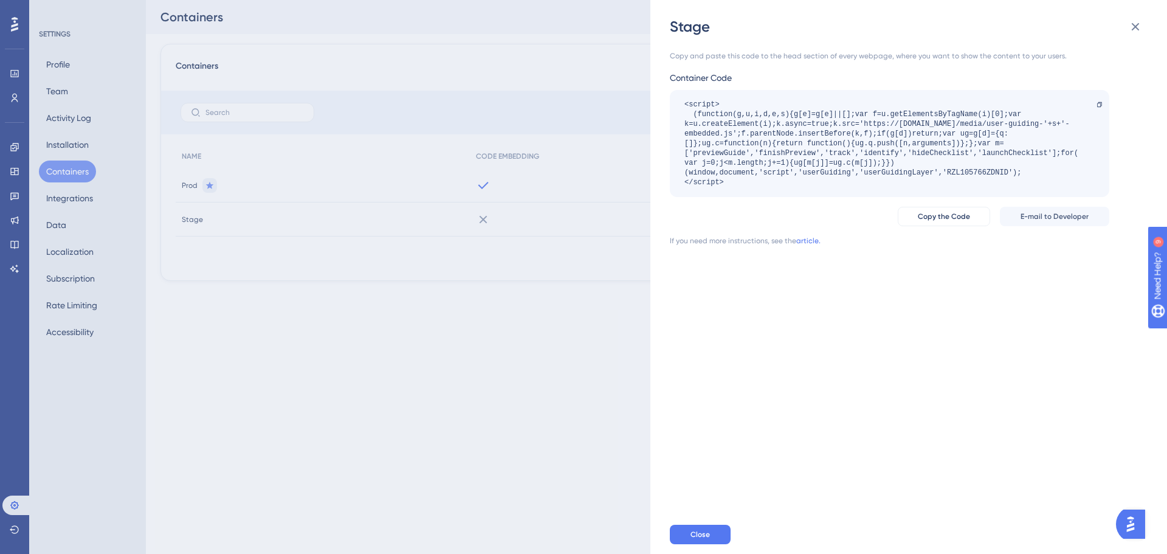
click at [979, 169] on div "<script> (function(g,u,i,d,e,s){g[e]=g[e]||[];var f=u.getElementsByTagName(i)[0…" at bounding box center [883, 144] width 398 height 88
copy div "RZL105766ZDNID"
drag, startPoint x: 473, startPoint y: 363, endPoint x: 676, endPoint y: 333, distance: 205.2
click at [0, 0] on div "Stage Copy and paste this code to the head section of every webpage, where you …" at bounding box center [0, 0] width 0 height 0
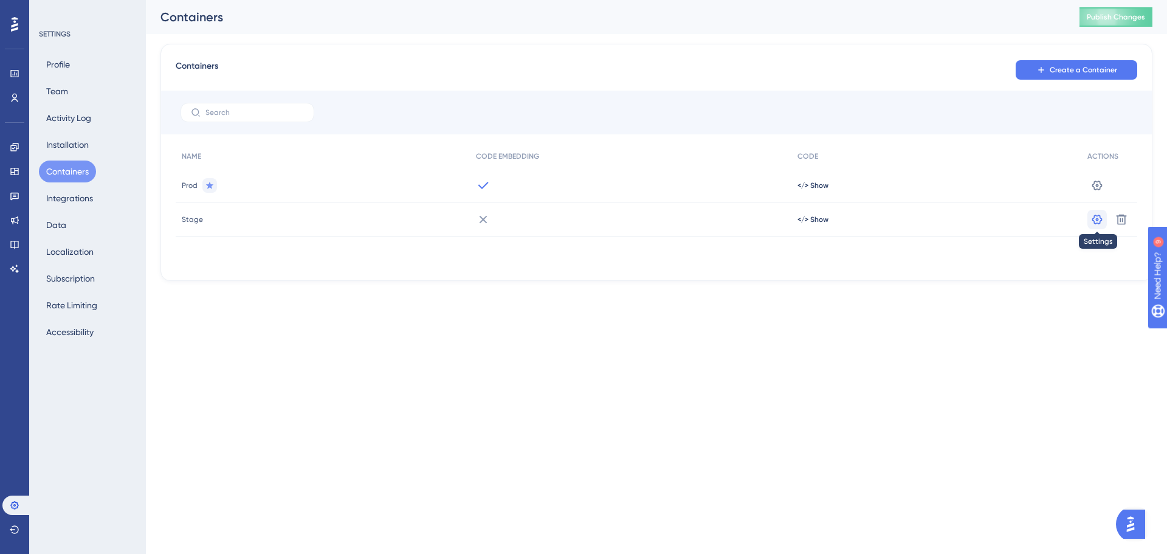
click at [1098, 215] on icon at bounding box center [1097, 219] width 12 height 12
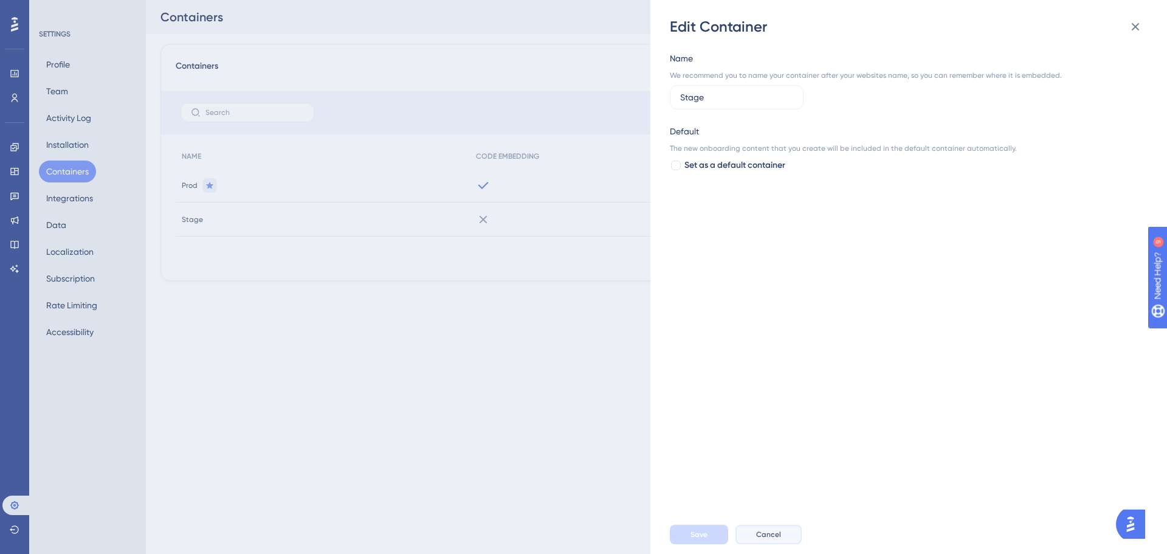
click at [757, 539] on span "Cancel" at bounding box center [768, 534] width 25 height 10
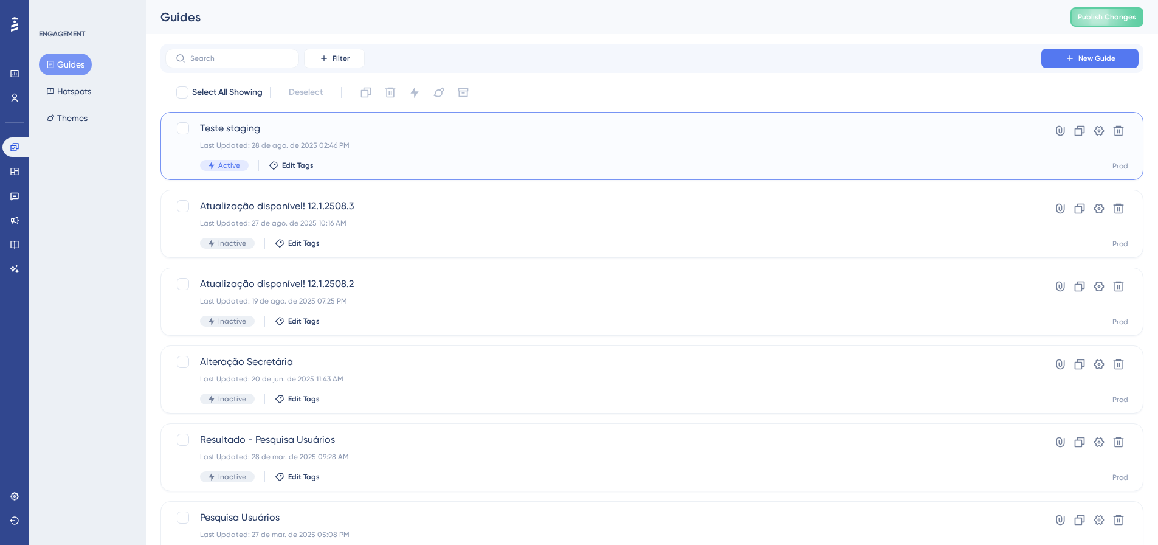
click at [252, 140] on div "Teste staging Last Updated: 28 de ago. de 2025 02:46 PM Active Edit Tags" at bounding box center [603, 146] width 807 height 50
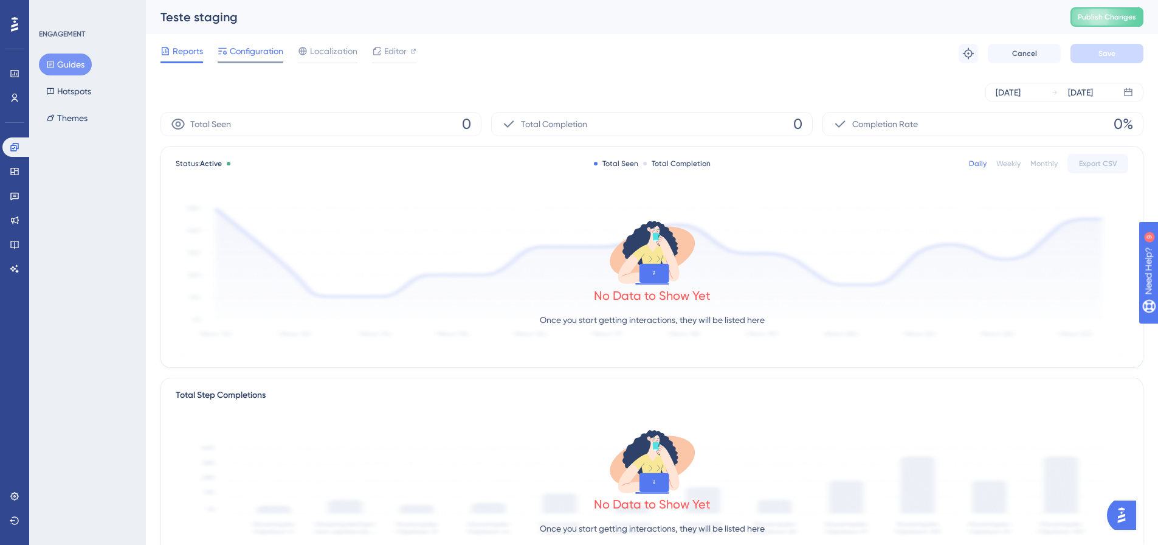
click at [274, 56] on span "Configuration" at bounding box center [256, 51] width 53 height 15
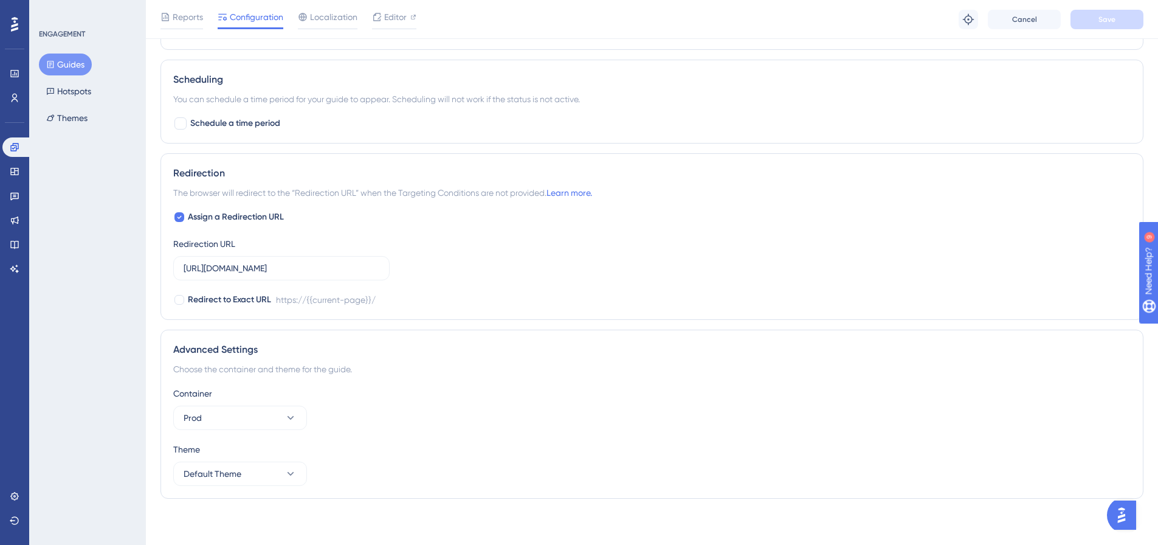
scroll to position [993, 0]
click at [239, 413] on button "Prod" at bounding box center [240, 415] width 134 height 24
click at [222, 468] on div "Prod Prod" at bounding box center [240, 476] width 98 height 24
click at [230, 423] on button "Prod" at bounding box center [240, 415] width 134 height 24
click at [219, 450] on div "Stage Stage" at bounding box center [240, 452] width 98 height 24
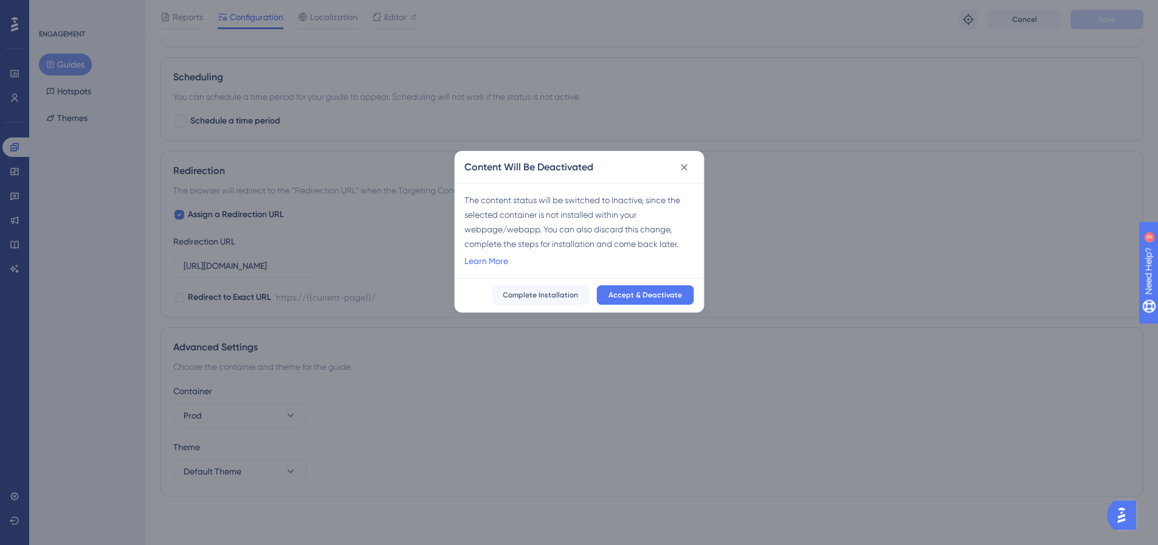
scroll to position [984, 0]
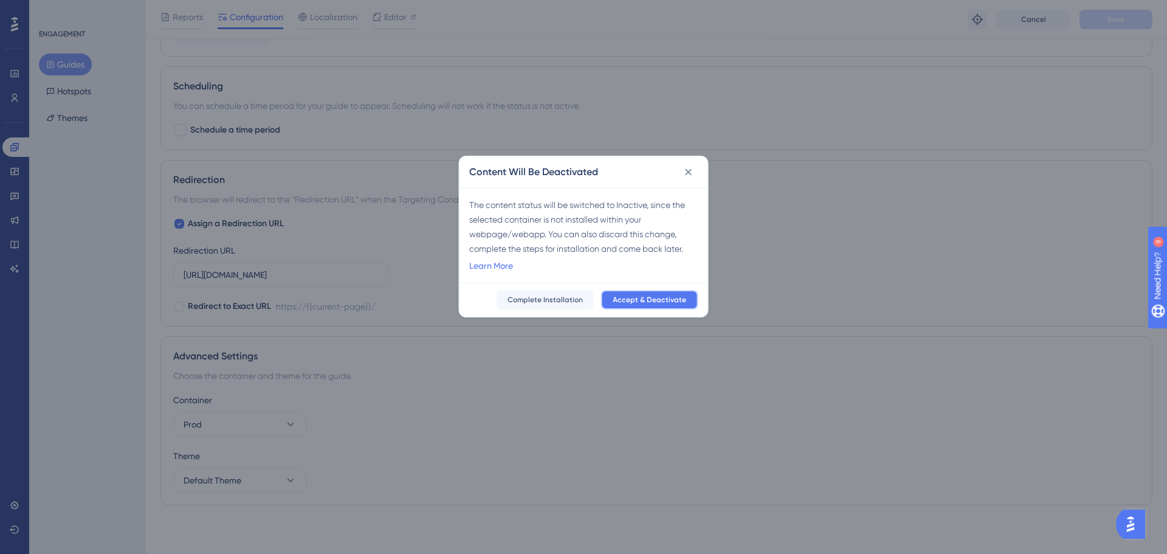
click at [661, 295] on span "Accept & Deactivate" at bounding box center [650, 300] width 74 height 10
checkbox input "false"
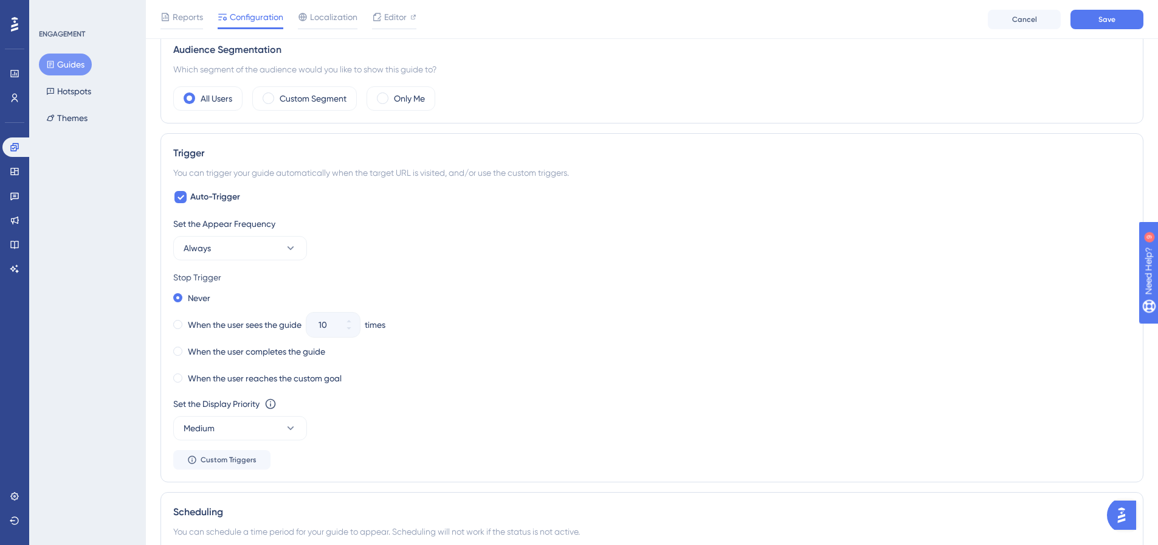
scroll to position [194, 0]
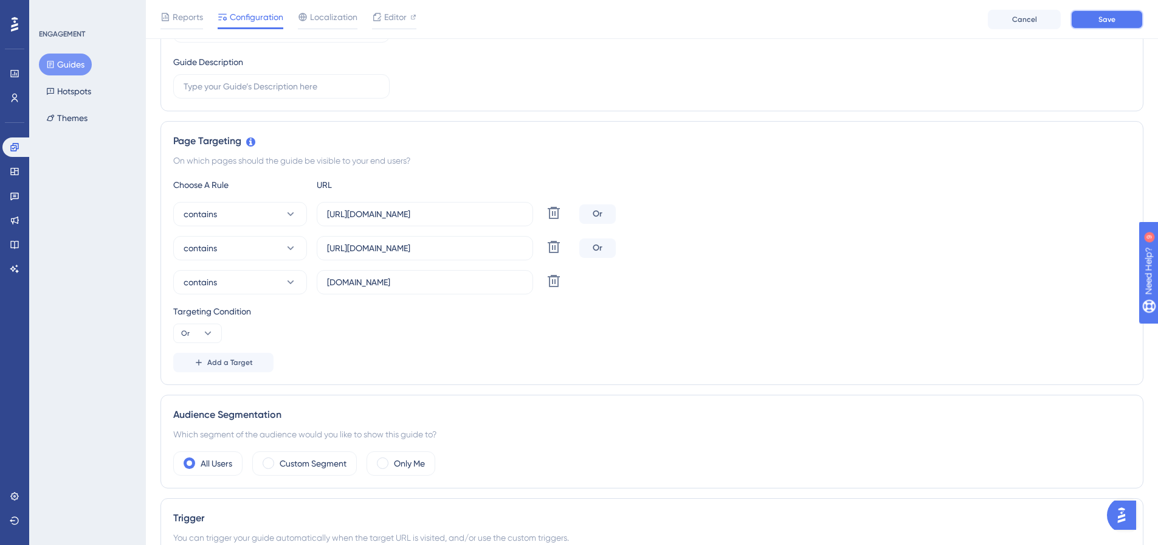
click at [1108, 18] on span "Save" at bounding box center [1106, 20] width 17 height 10
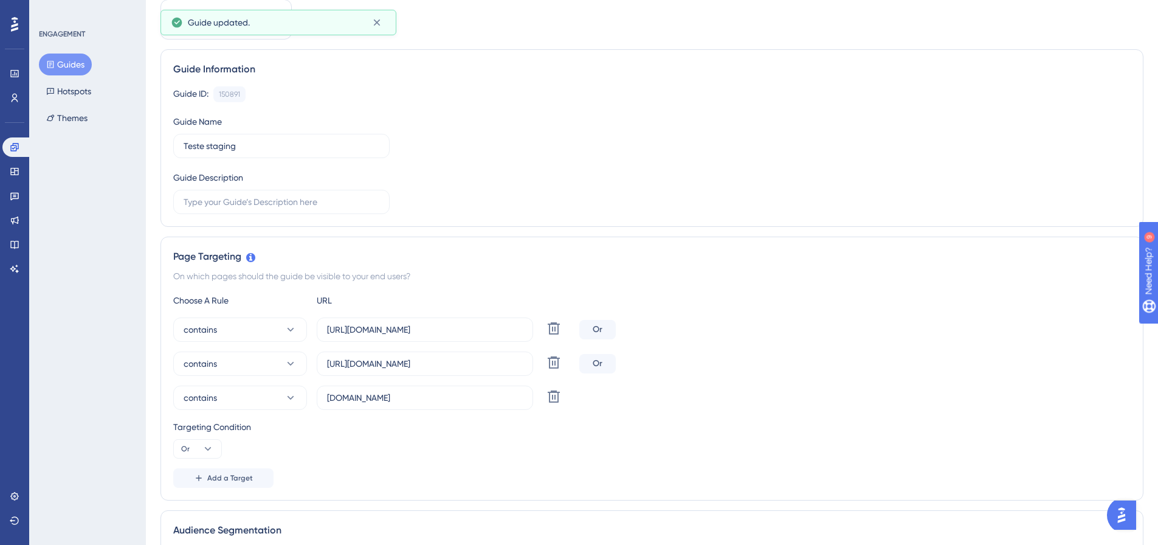
scroll to position [0, 0]
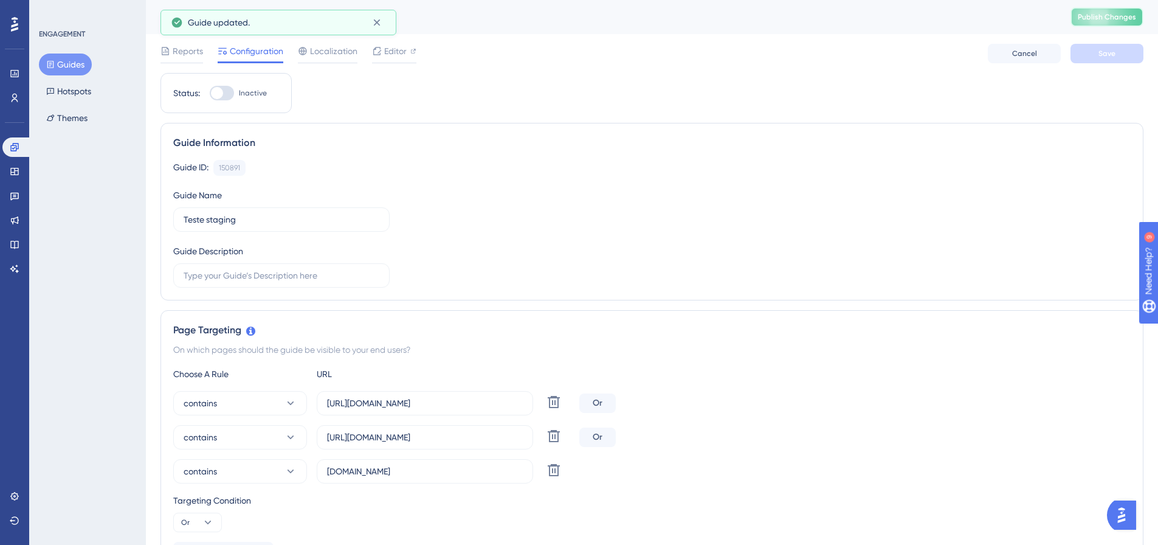
click at [1093, 12] on span "Publish Changes" at bounding box center [1107, 17] width 58 height 10
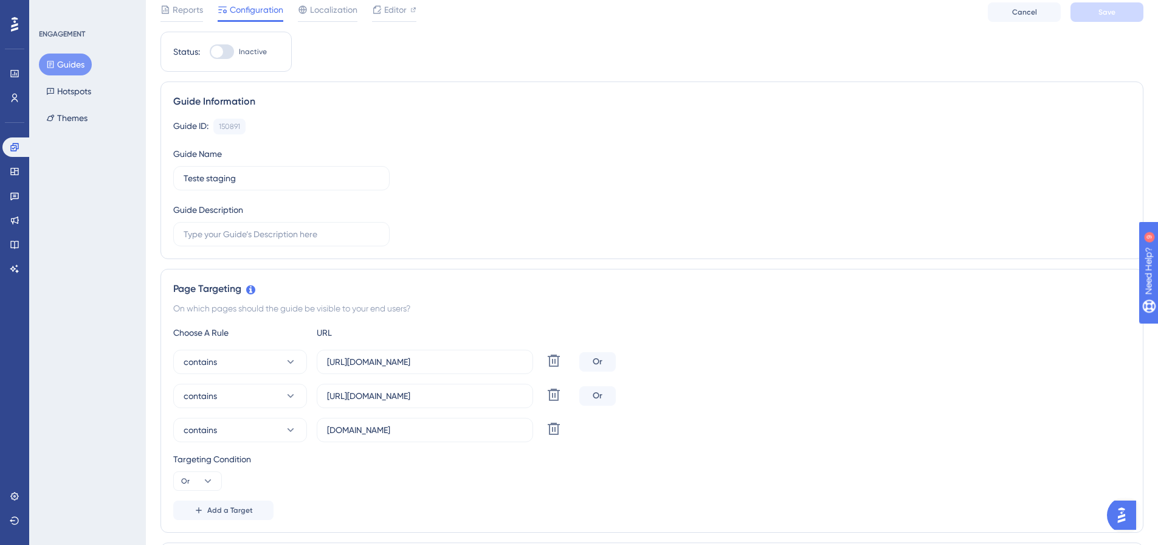
scroll to position [122, 0]
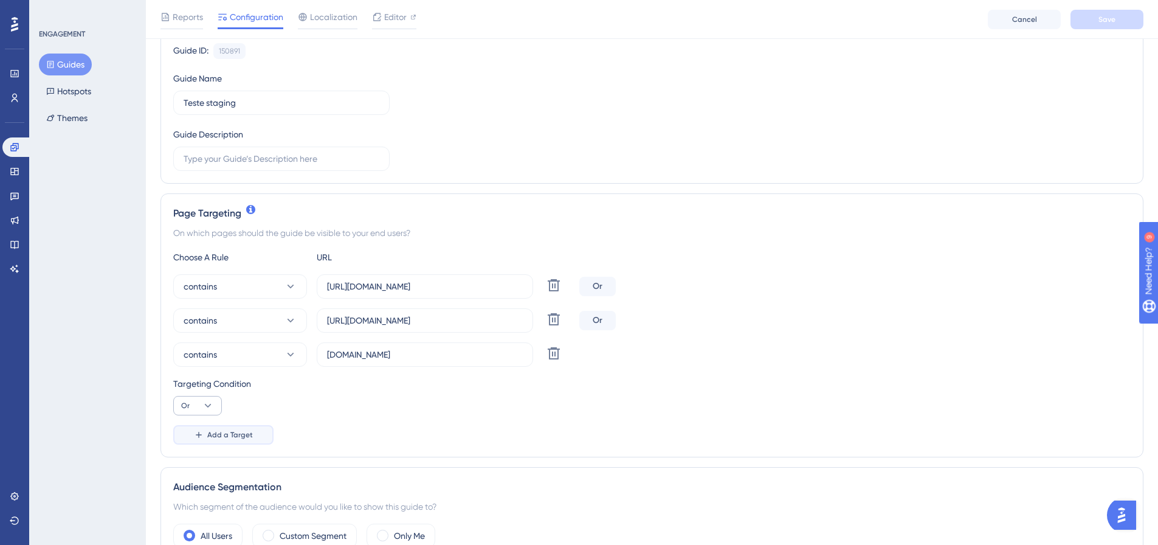
click at [215, 432] on span "Add a Target" at bounding box center [230, 435] width 46 height 10
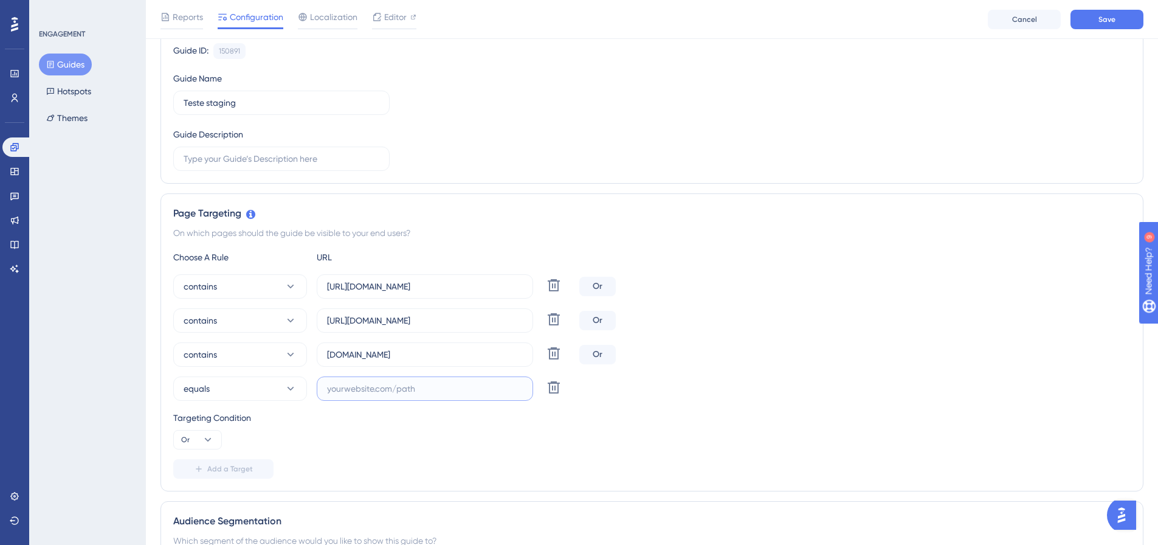
click at [403, 388] on input "text" at bounding box center [425, 388] width 196 height 13
paste input "http://personalmedonlinelocal.com.br/"
type input "http://personalmedonlinelocal.com.br/"
drag, startPoint x: 244, startPoint y: 466, endPoint x: 291, endPoint y: 446, distance: 51.7
click at [243, 466] on span "Add a Target" at bounding box center [230, 469] width 46 height 10
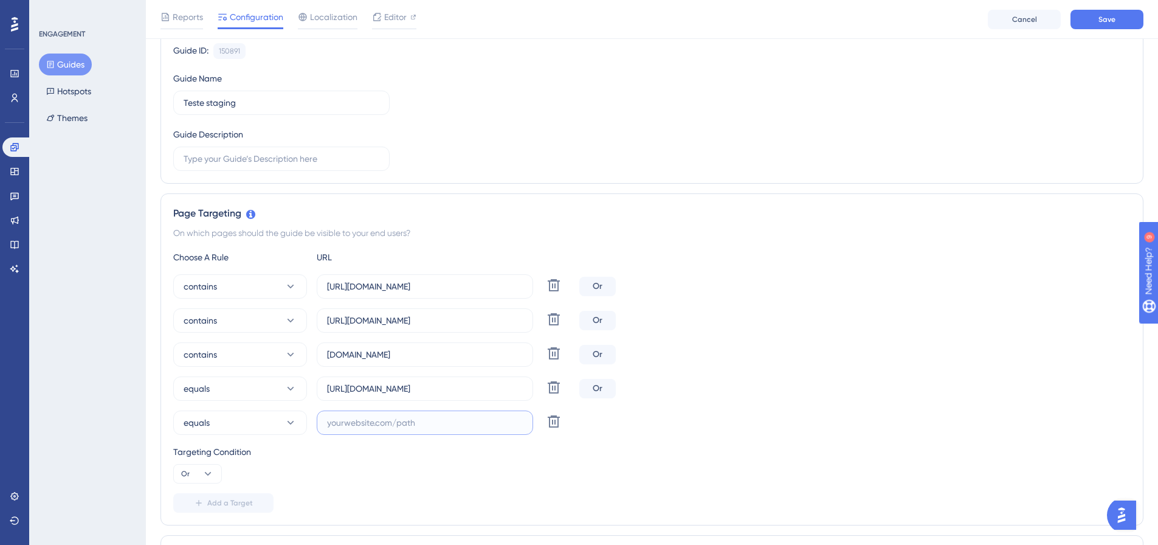
click at [356, 421] on input "text" at bounding box center [425, 422] width 196 height 13
paste input "http://personalmedonlinelocal.com.br/"
drag, startPoint x: 353, startPoint y: 429, endPoint x: 249, endPoint y: 410, distance: 106.1
click at [247, 410] on div "equals http://personalmedonlinelocal.com.br/ Delete" at bounding box center [373, 422] width 401 height 24
click at [490, 419] on input "personalmedonlinelocal.com.br/" at bounding box center [425, 422] width 196 height 13
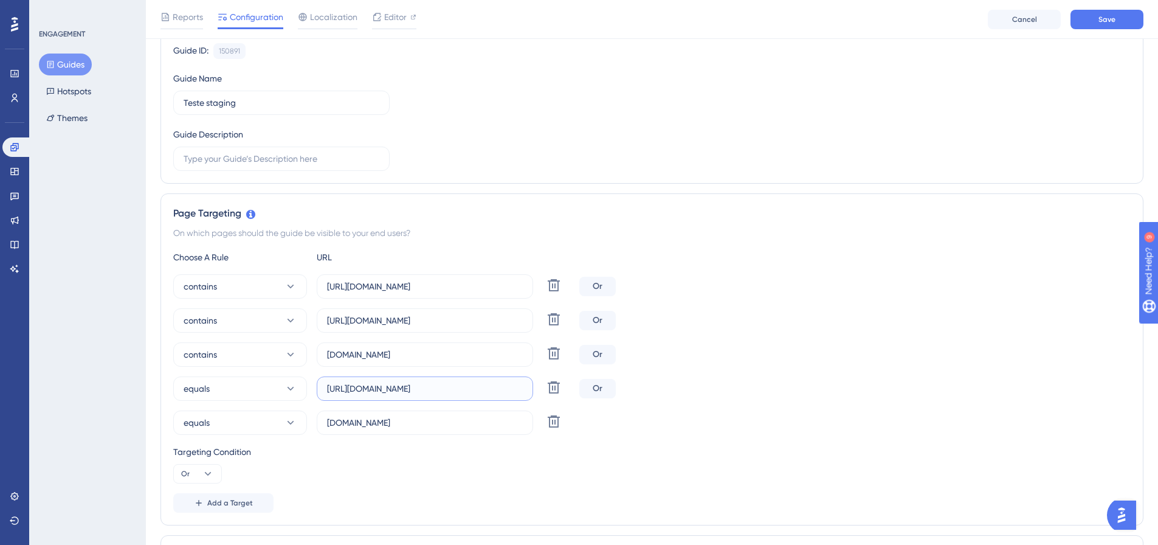
drag, startPoint x: 490, startPoint y: 387, endPoint x: 476, endPoint y: 390, distance: 14.3
click at [476, 390] on input "http://personalmedonlinelocal.com.br/" at bounding box center [425, 388] width 196 height 13
click at [470, 421] on input "personalmedonlinelocal.com.br" at bounding box center [425, 422] width 196 height 13
paste input "/"
type input "personalmedonlinelocal.com.br/"
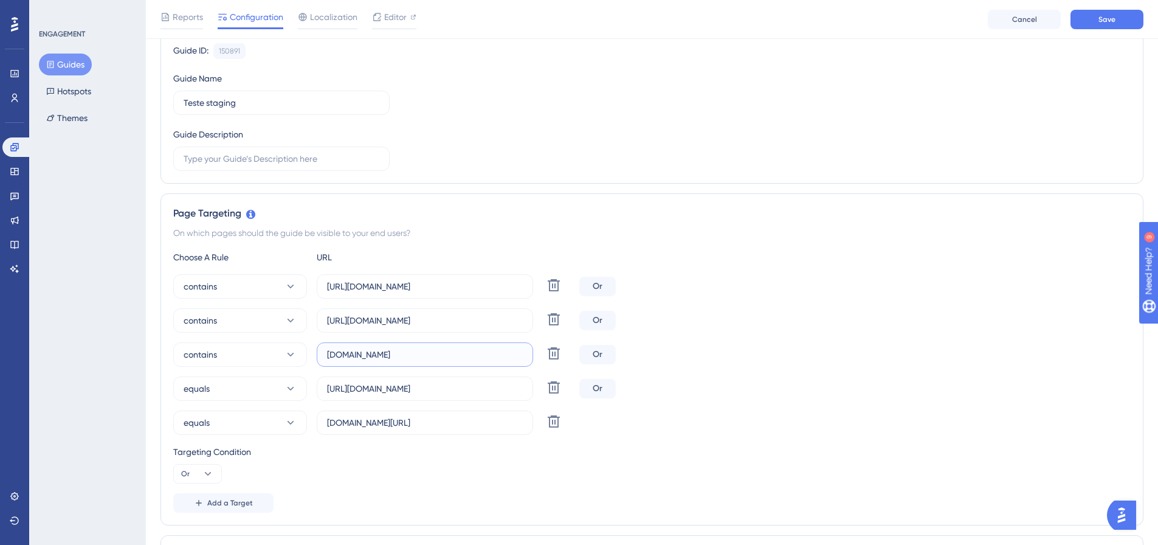
drag, startPoint x: 467, startPoint y: 358, endPoint x: 474, endPoint y: 345, distance: 15.2
click at [466, 358] on input "saude.meuelevestage.com" at bounding box center [425, 354] width 196 height 13
paste input "/"
type input "saude.meuelevestage.com/"
click at [481, 329] on label "http://saude.meuelevestage.com" at bounding box center [425, 320] width 216 height 24
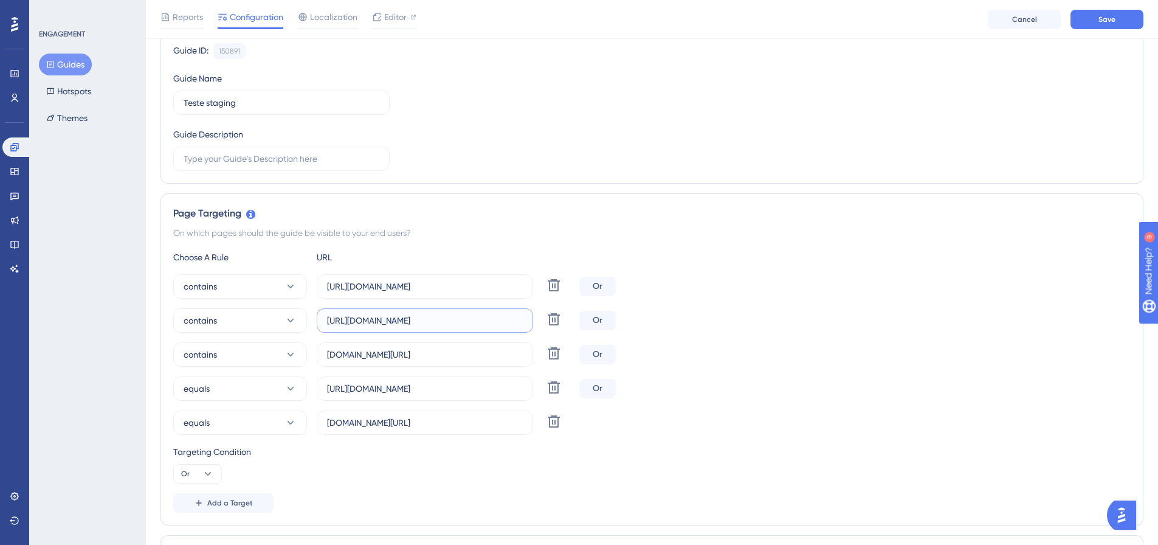
click at [481, 327] on input "http://saude.meuelevestage.com" at bounding box center [425, 320] width 196 height 13
paste input "/"
type input "http://saude.meuelevestage.com/"
click at [484, 277] on label "https://saude.meuelevestage.com" at bounding box center [425, 286] width 216 height 24
click at [484, 280] on input "https://saude.meuelevestage.com" at bounding box center [425, 286] width 196 height 13
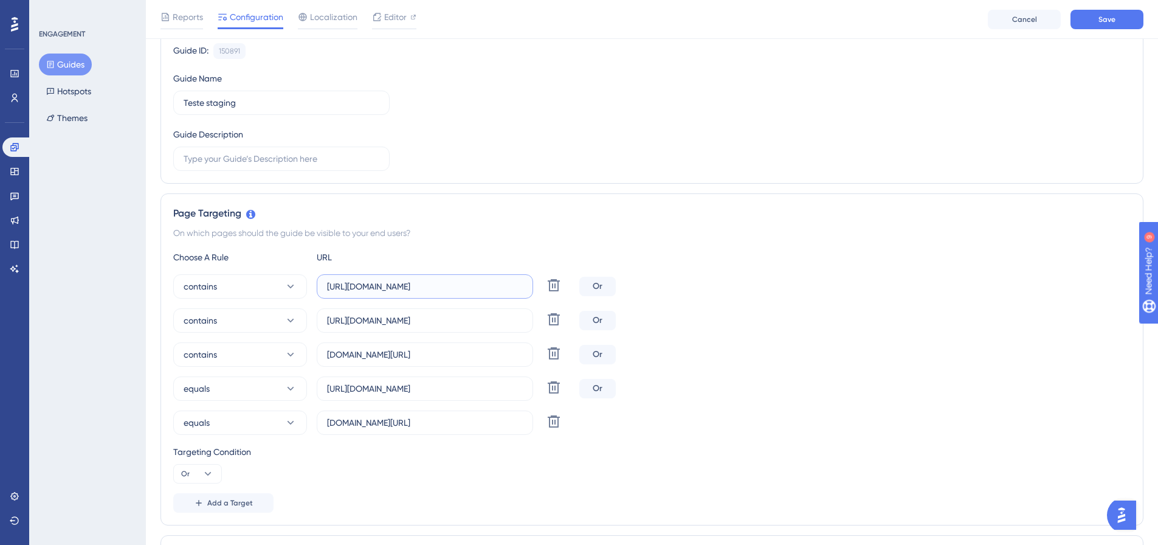
paste input "/"
type input "https://saude.meuelevestage.com/"
click at [1111, 16] on span "Save" at bounding box center [1106, 20] width 17 height 10
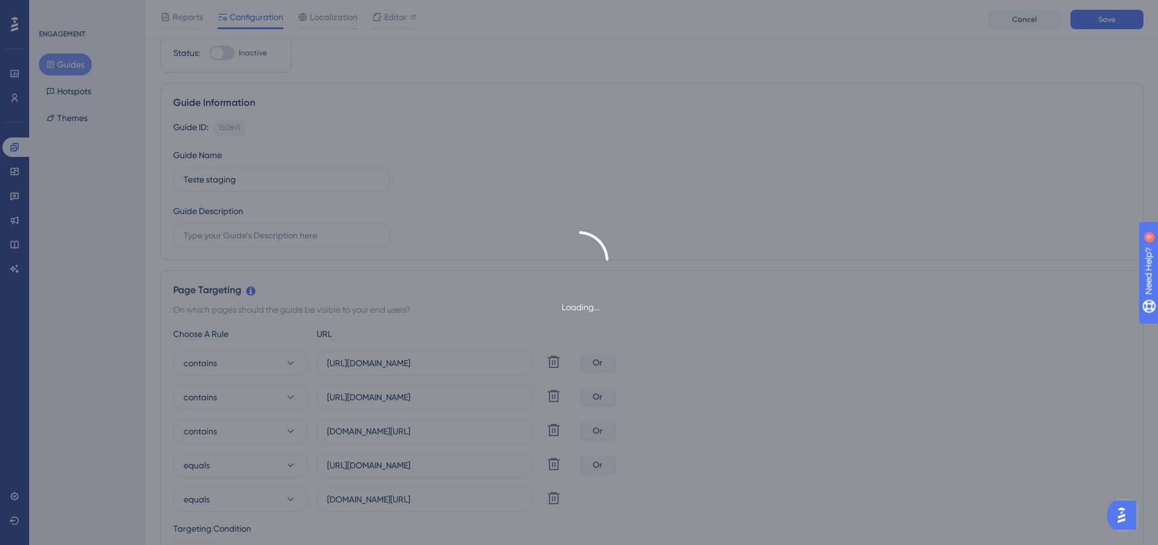
scroll to position [0, 0]
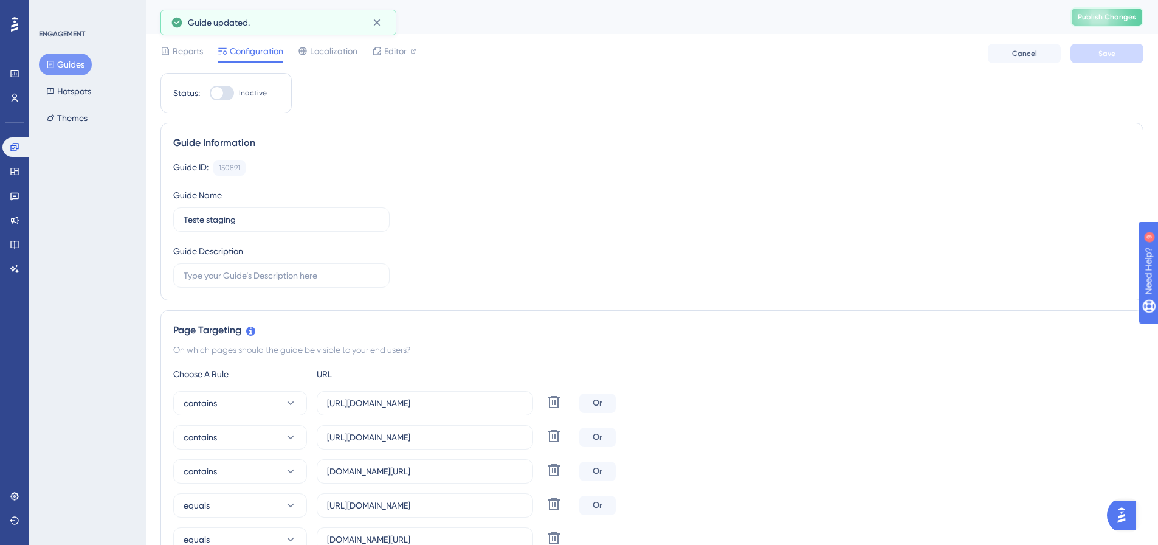
click at [1117, 7] on button "Publish Changes" at bounding box center [1106, 16] width 73 height 19
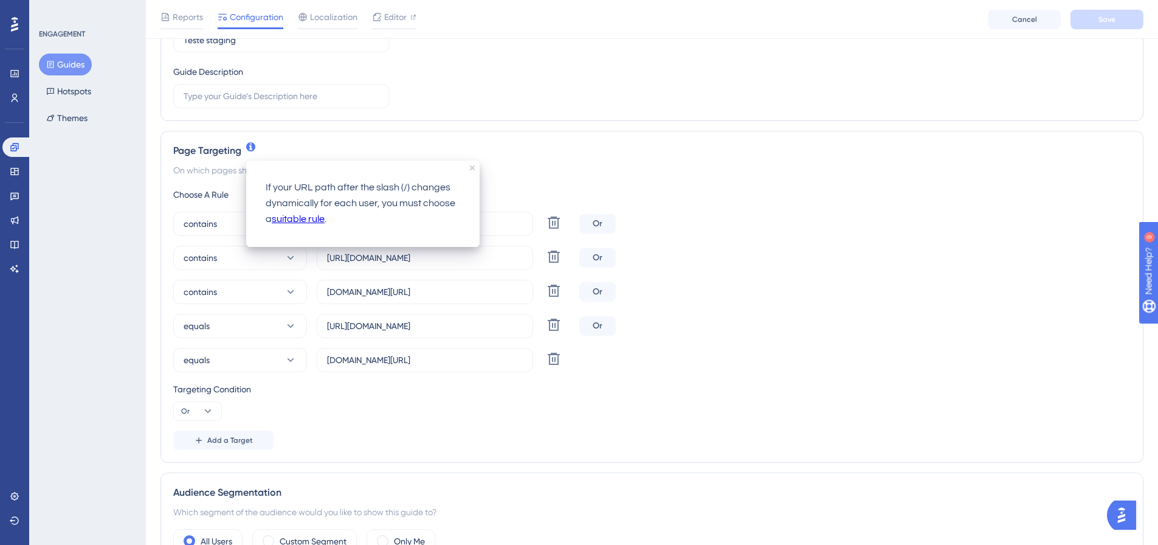
scroll to position [304, 0]
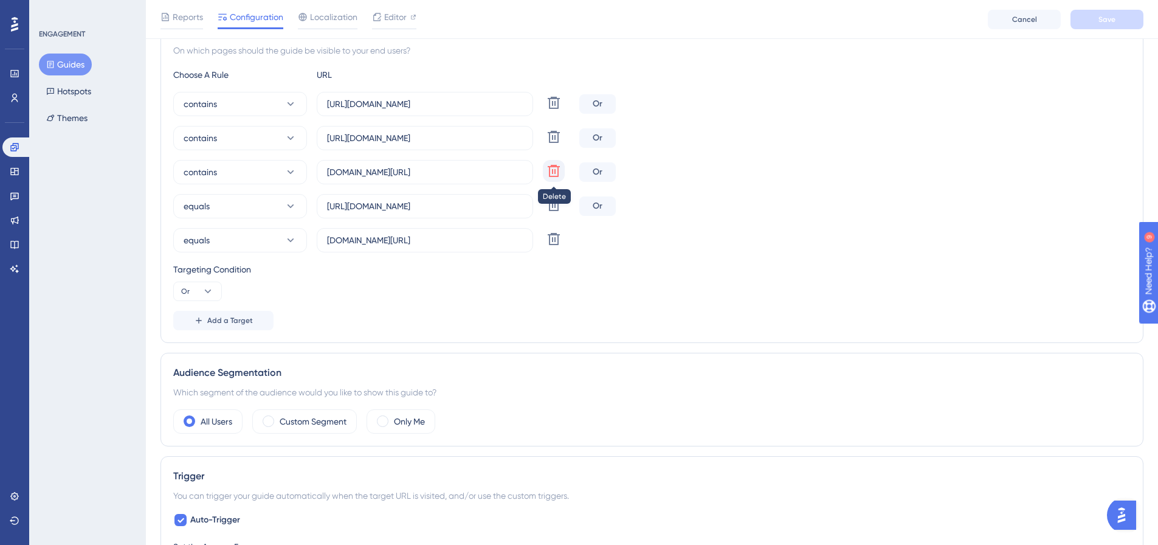
click at [551, 174] on icon at bounding box center [553, 171] width 15 height 15
type input "http://personalmedonlinelocal.com.br/"
type input "personalmedonlinelocal.com.br/"
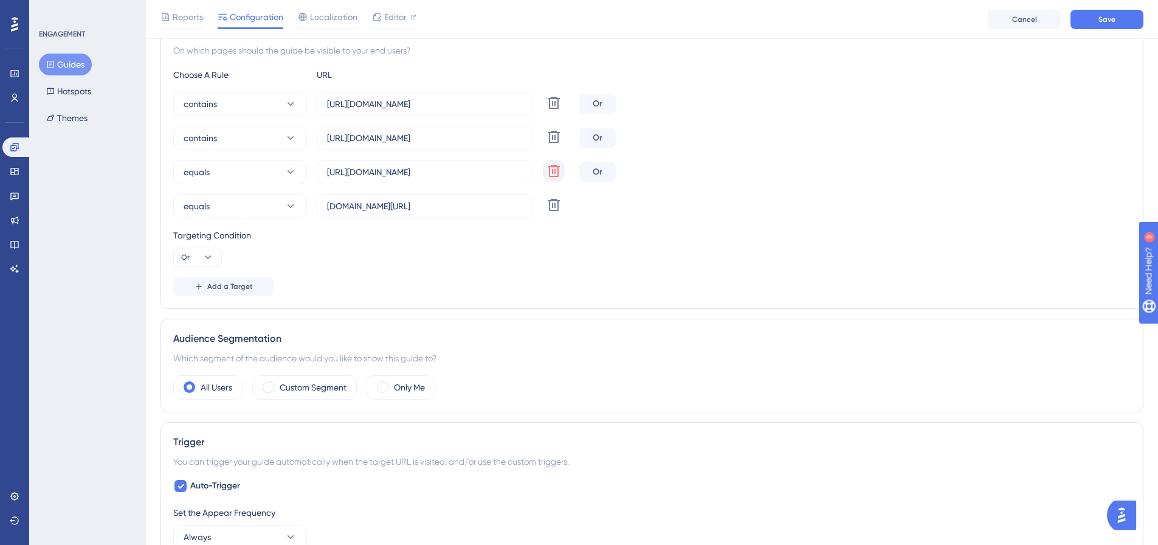
click at [599, 111] on div "Or" at bounding box center [597, 103] width 36 height 19
click at [601, 99] on div "Or" at bounding box center [597, 103] width 36 height 19
click at [189, 104] on span "contains" at bounding box center [200, 104] width 33 height 15
click at [215, 139] on span "equals" at bounding box center [204, 141] width 26 height 15
click at [218, 140] on button "contains" at bounding box center [240, 138] width 134 height 24
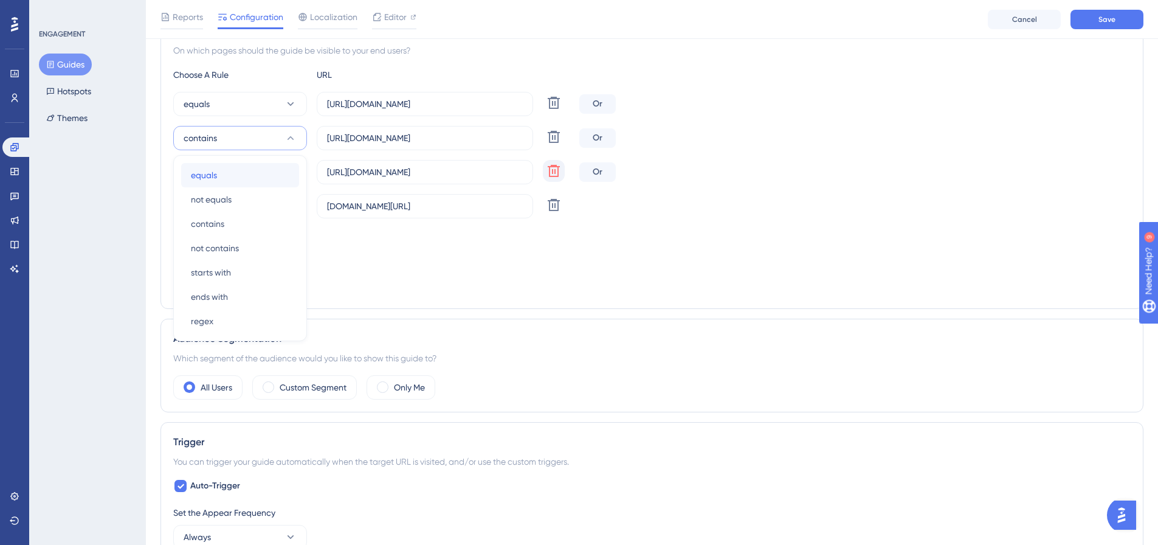
drag, startPoint x: 210, startPoint y: 174, endPoint x: 225, endPoint y: 171, distance: 15.6
click at [210, 175] on span "equals" at bounding box center [204, 175] width 26 height 15
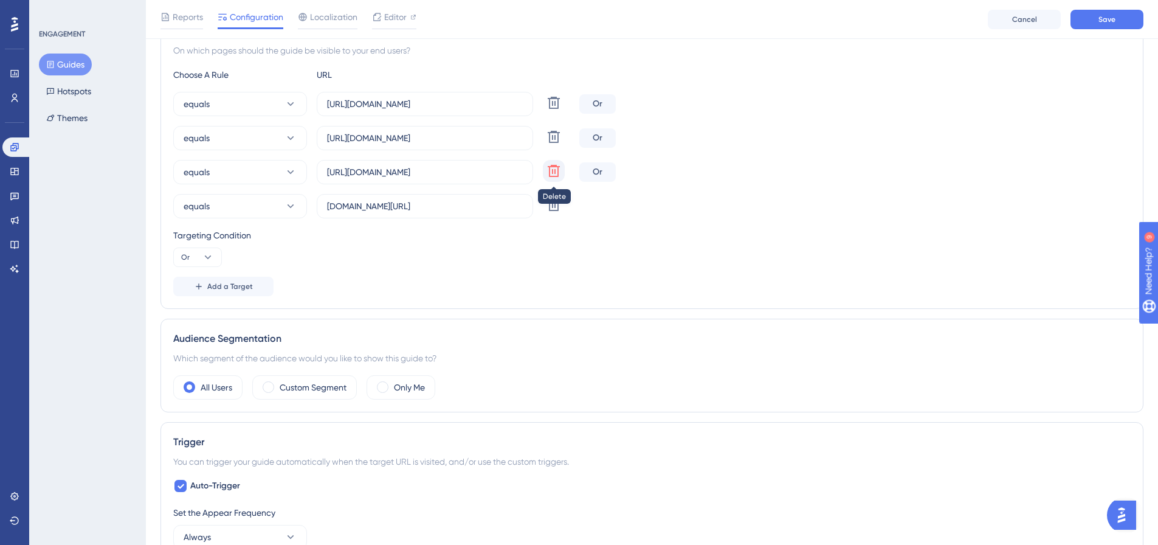
click at [553, 170] on icon at bounding box center [554, 171] width 12 height 12
type input "personalmedonlinelocal.com.br/"
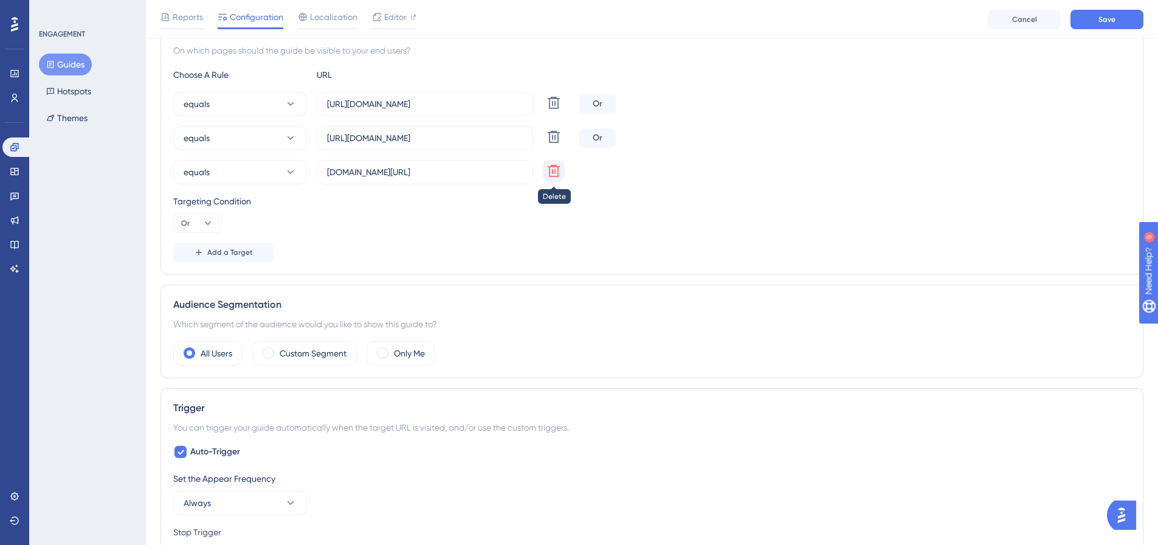
click at [553, 170] on icon at bounding box center [554, 171] width 12 height 12
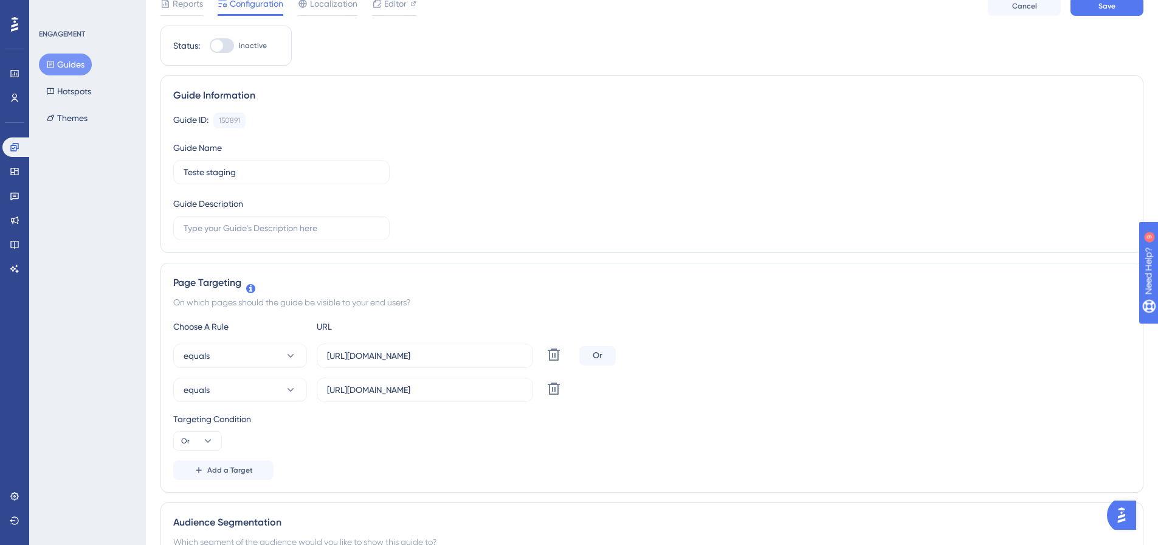
scroll to position [0, 0]
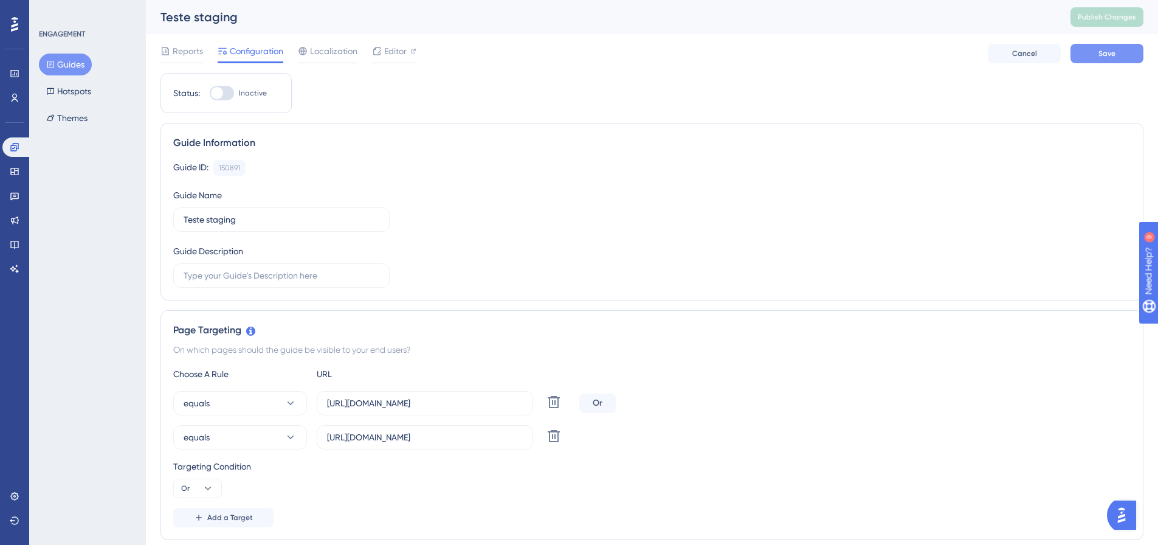
click at [1121, 54] on button "Save" at bounding box center [1106, 53] width 73 height 19
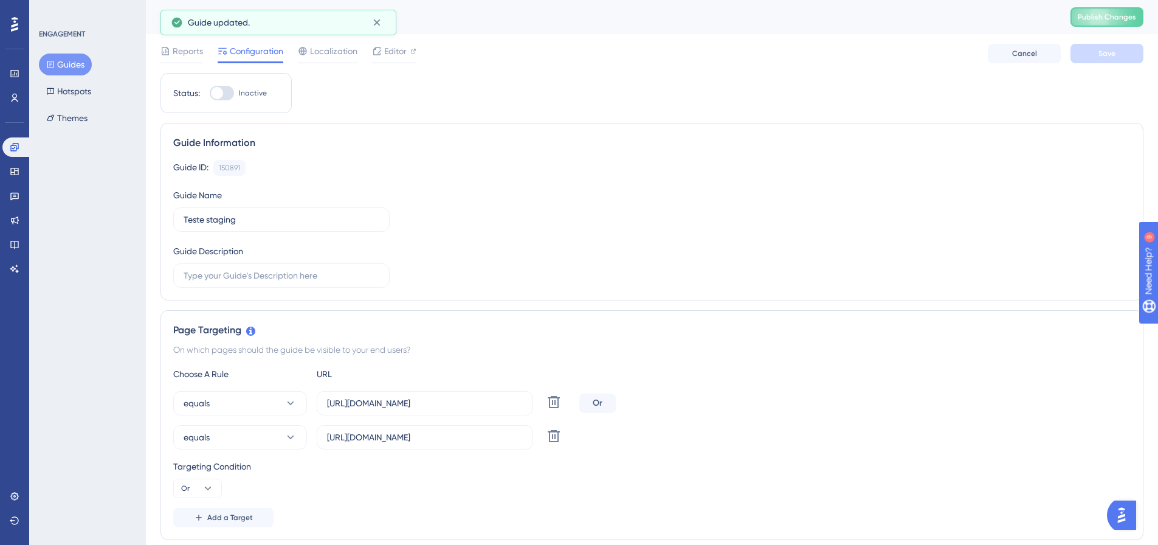
click at [219, 92] on div at bounding box center [217, 93] width 12 height 12
click at [210, 93] on input "Inactive" at bounding box center [209, 93] width 1 height 1
checkbox input "false"
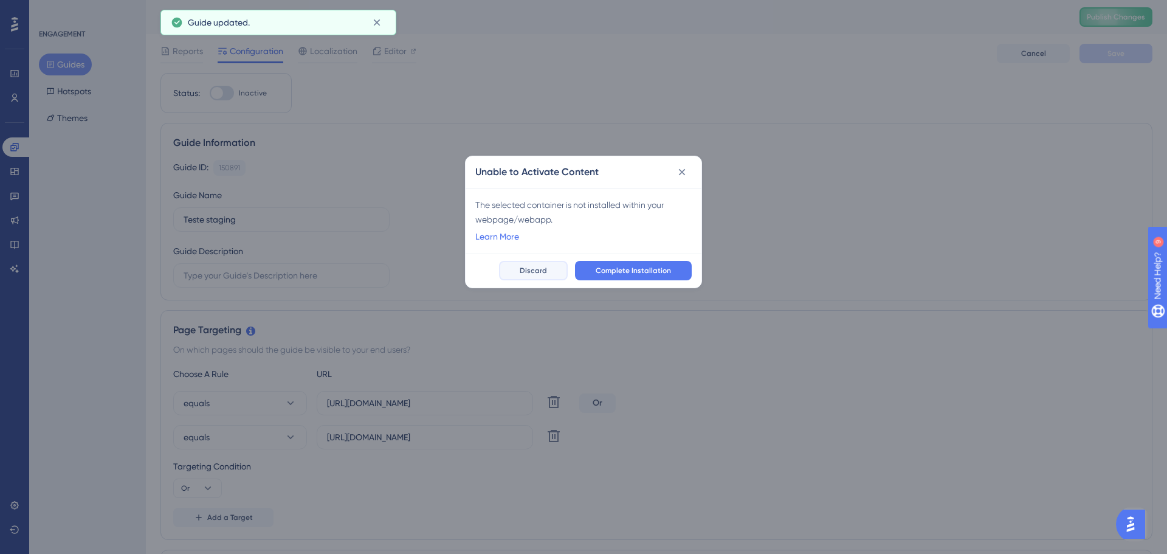
click at [540, 268] on span "Discard" at bounding box center [533, 271] width 27 height 10
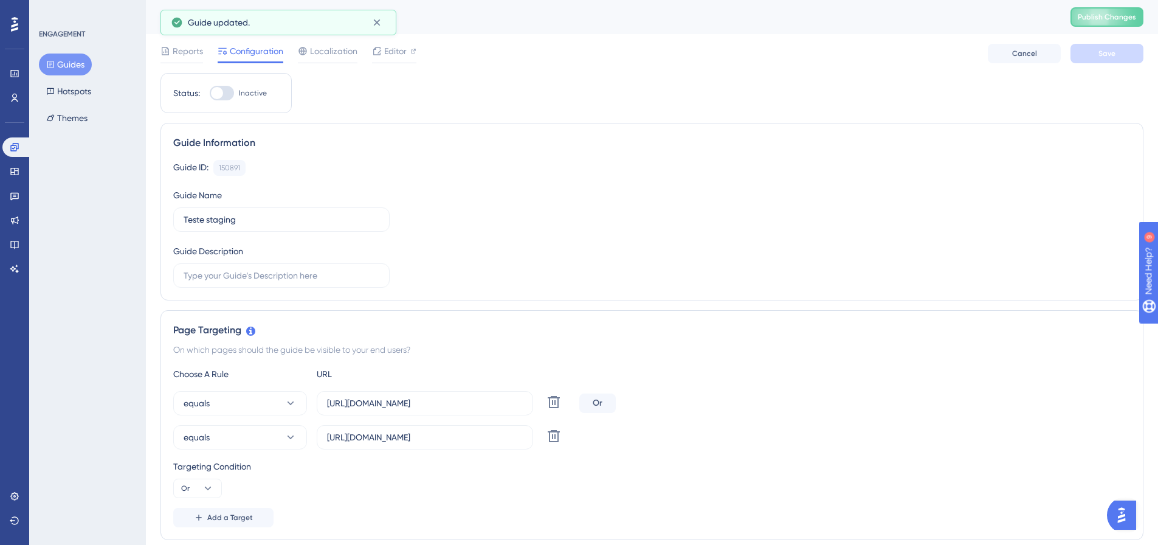
click at [553, 164] on div "Guide ID: 150891 Copy" at bounding box center [651, 168] width 957 height 16
click at [221, 95] on div at bounding box center [217, 93] width 12 height 12
click at [210, 94] on input "Inactive" at bounding box center [209, 93] width 1 height 1
checkbox input "true"
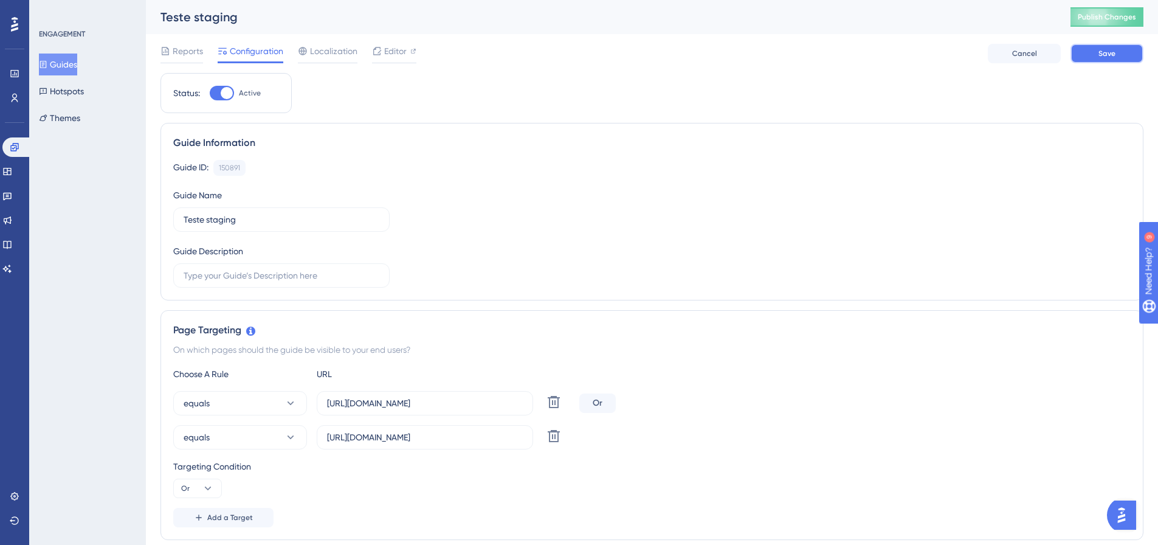
click at [1100, 52] on span "Save" at bounding box center [1106, 54] width 17 height 10
click at [1123, 18] on span "Publish Changes" at bounding box center [1107, 17] width 58 height 10
click at [185, 41] on div "Reports Configuration Localization Editor Troubleshoot Cancel Save" at bounding box center [651, 53] width 983 height 39
click at [187, 47] on span "Reports" at bounding box center [188, 51] width 30 height 15
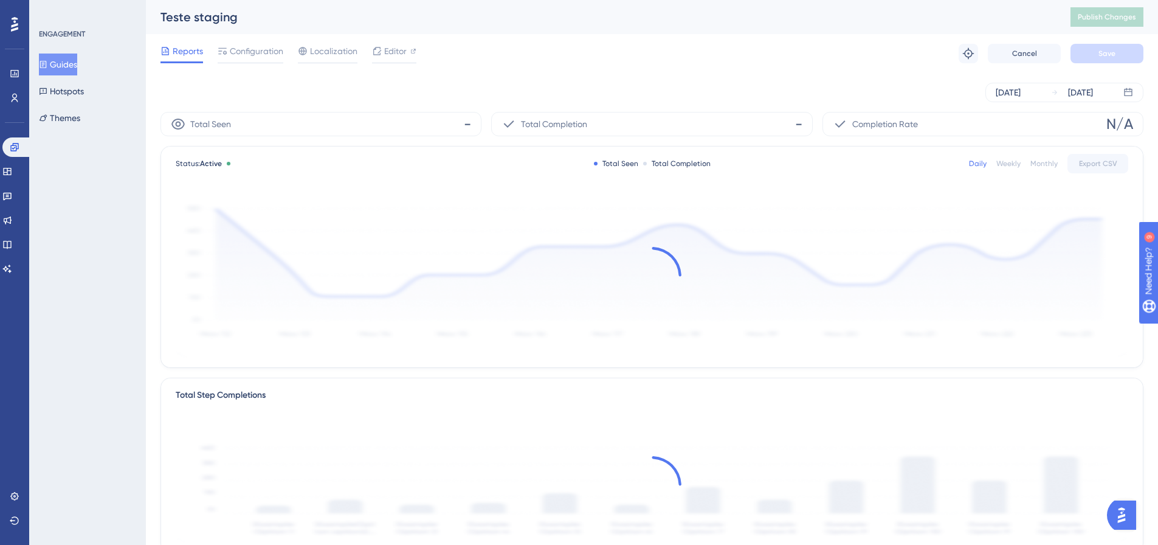
click at [343, 43] on div "Reports Configuration Localization Editor Troubleshoot Cancel Save" at bounding box center [651, 53] width 983 height 39
click at [340, 49] on span "Localization" at bounding box center [333, 51] width 47 height 15
